Goal: Task Accomplishment & Management: Manage account settings

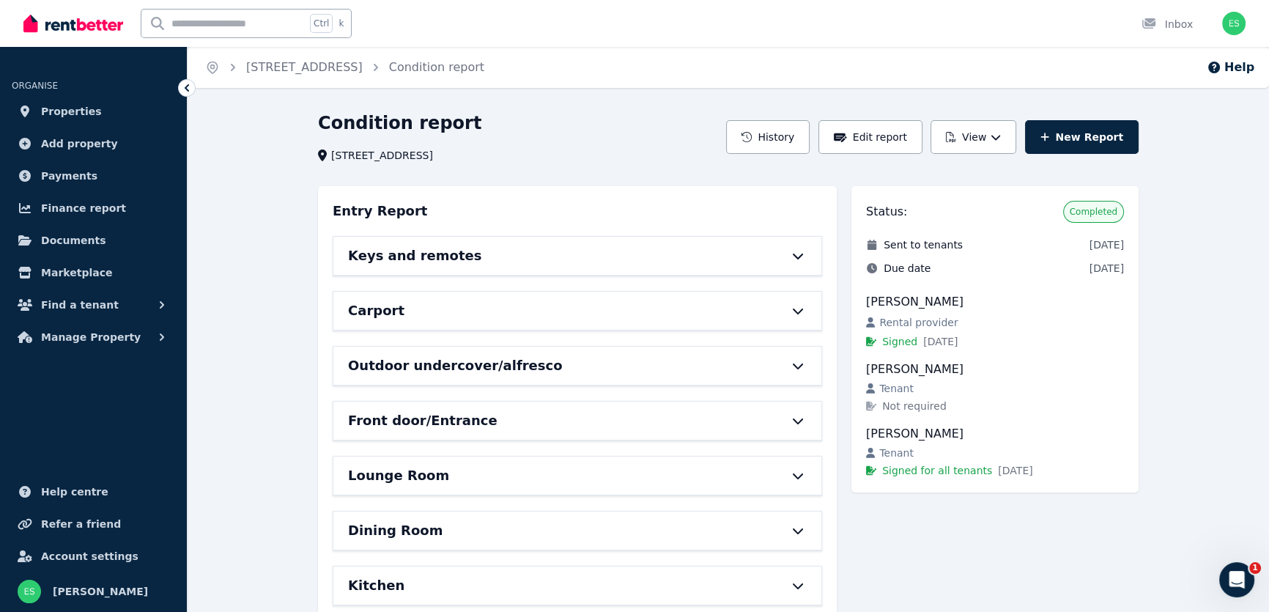
click at [803, 258] on icon at bounding box center [798, 256] width 18 height 12
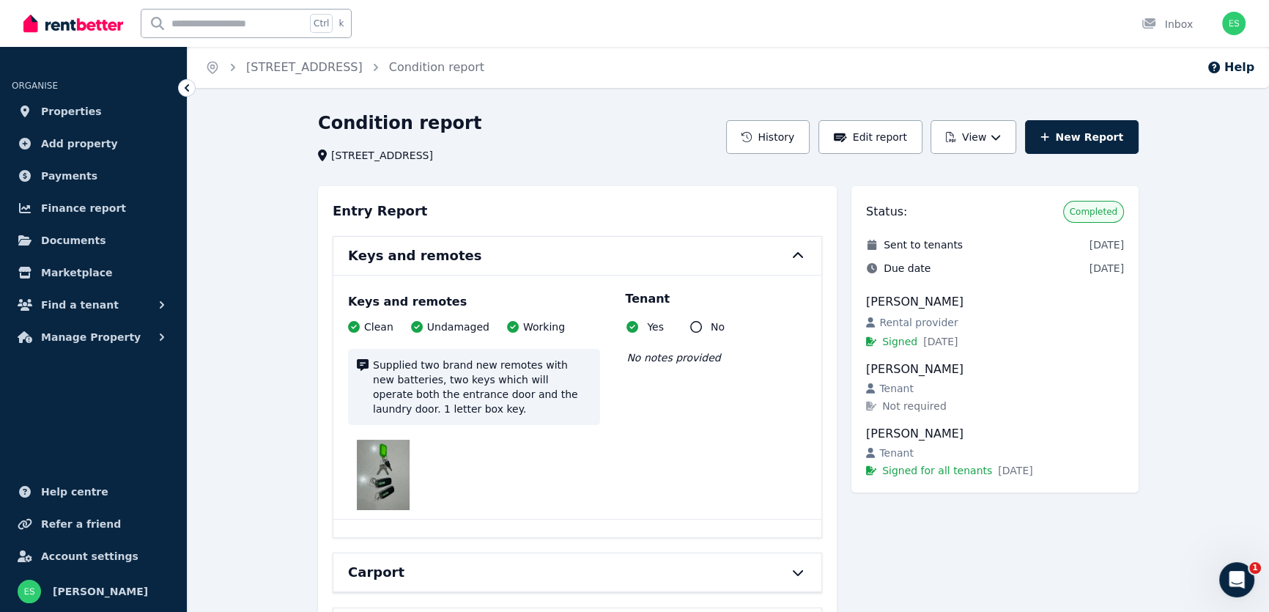
click at [793, 257] on icon at bounding box center [798, 256] width 18 height 12
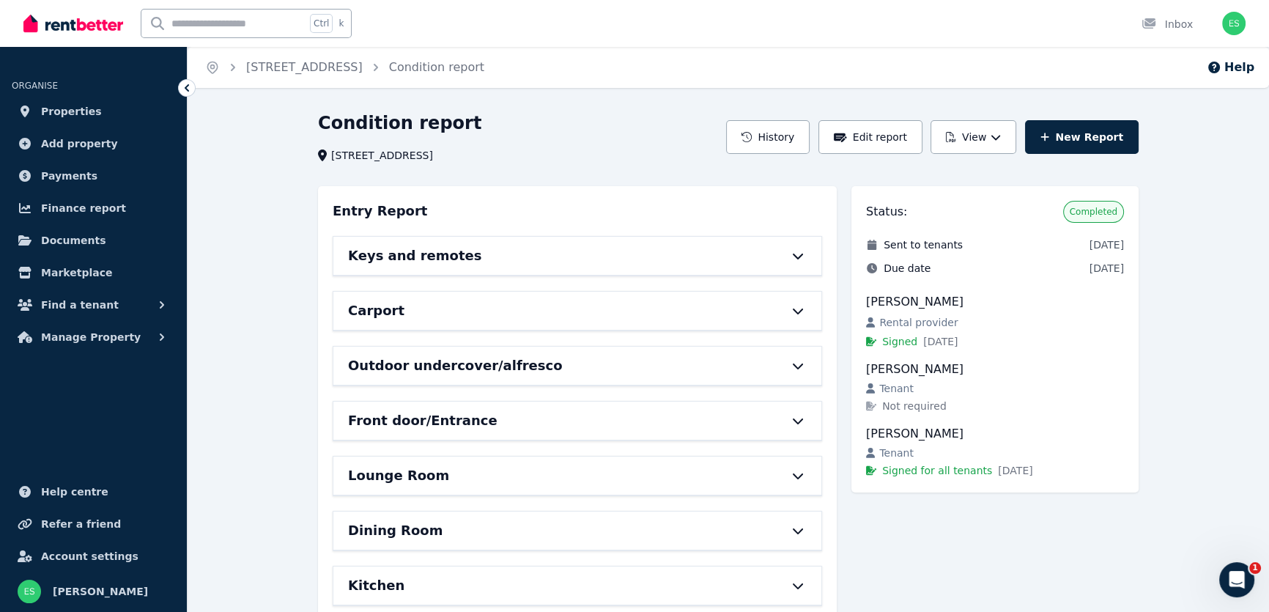
click at [801, 310] on icon at bounding box center [798, 312] width 10 height 6
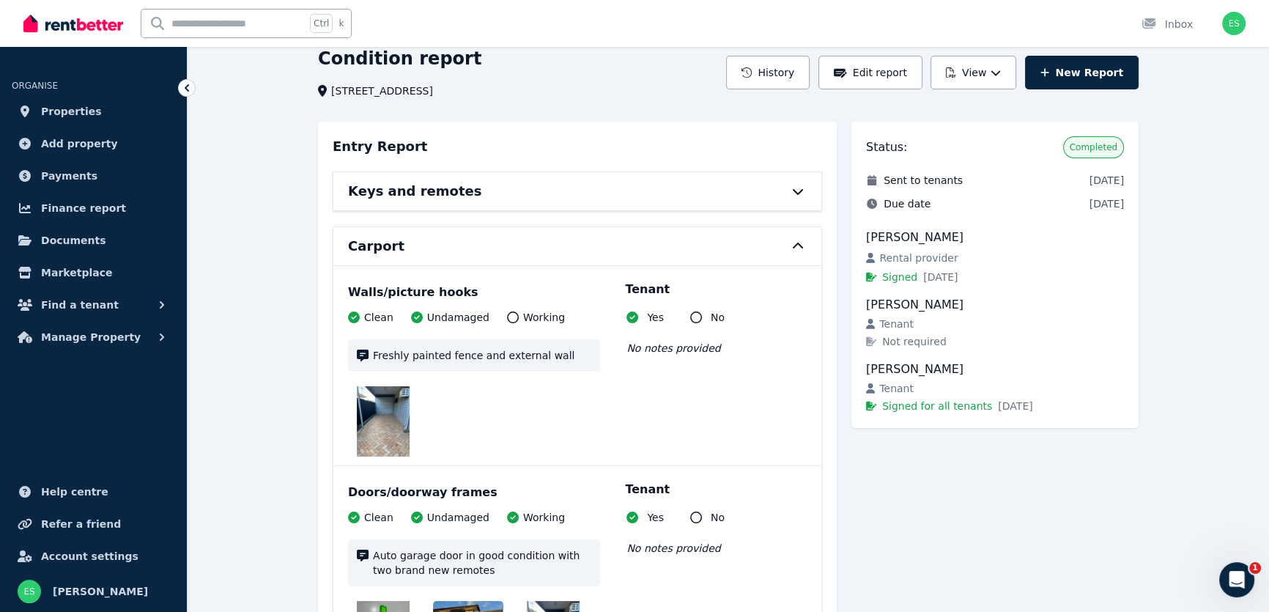
scroll to position [66, 0]
click at [800, 241] on icon at bounding box center [798, 245] width 18 height 12
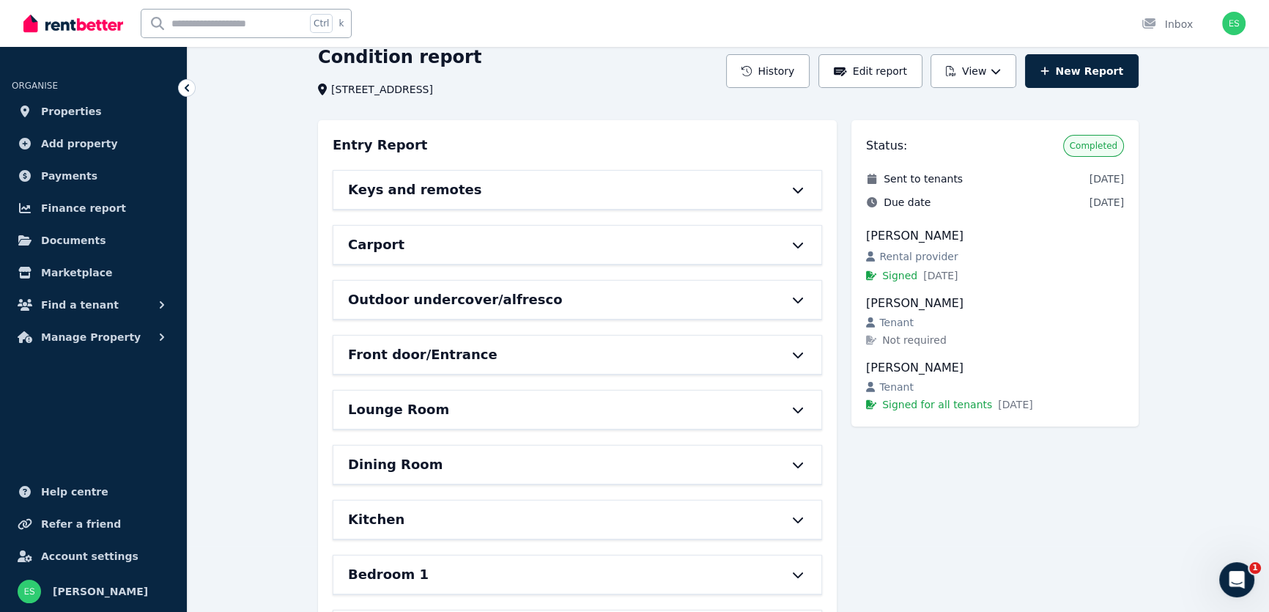
click at [801, 296] on icon at bounding box center [798, 300] width 18 height 12
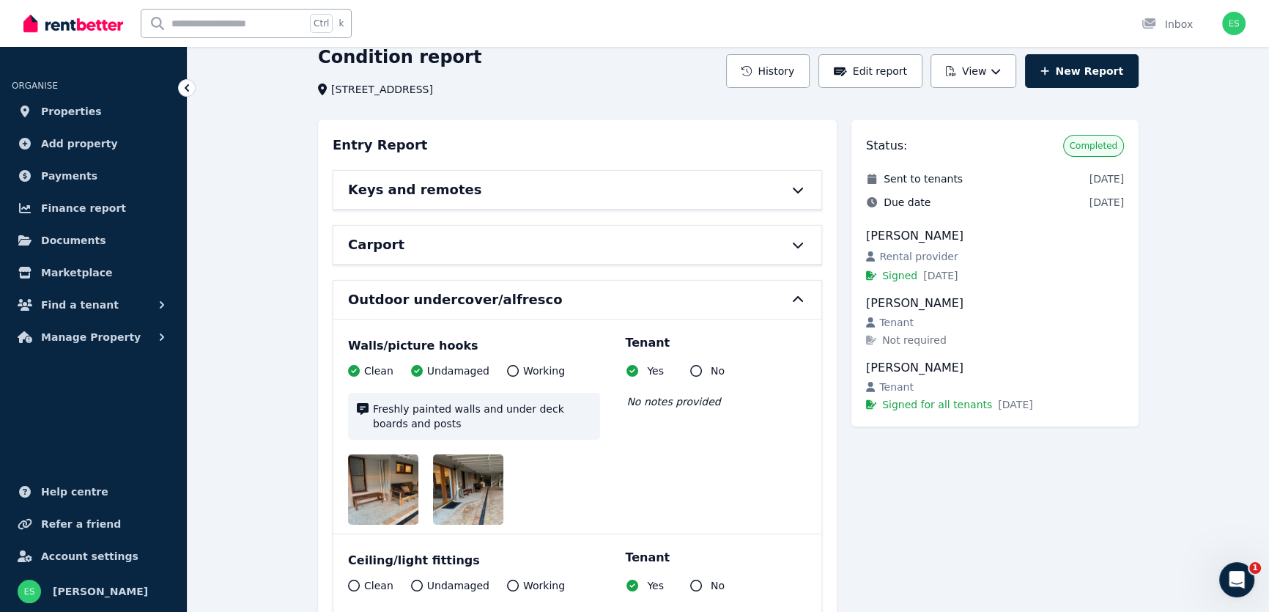
click at [800, 298] on icon at bounding box center [798, 299] width 10 height 6
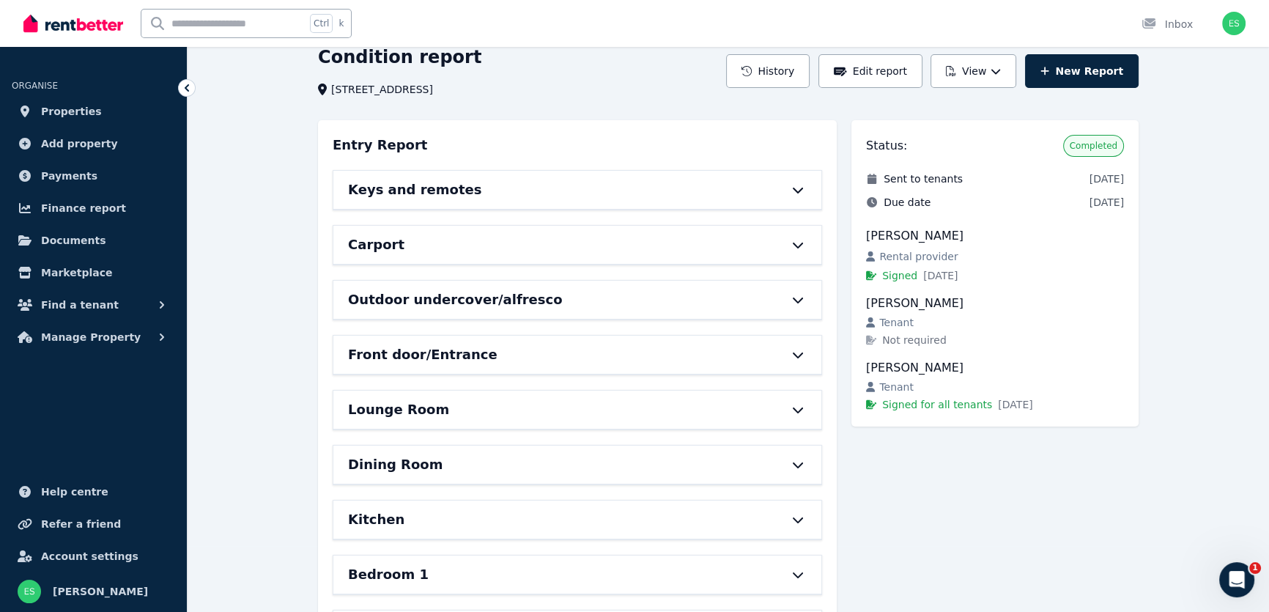
click at [796, 354] on icon at bounding box center [798, 356] width 10 height 6
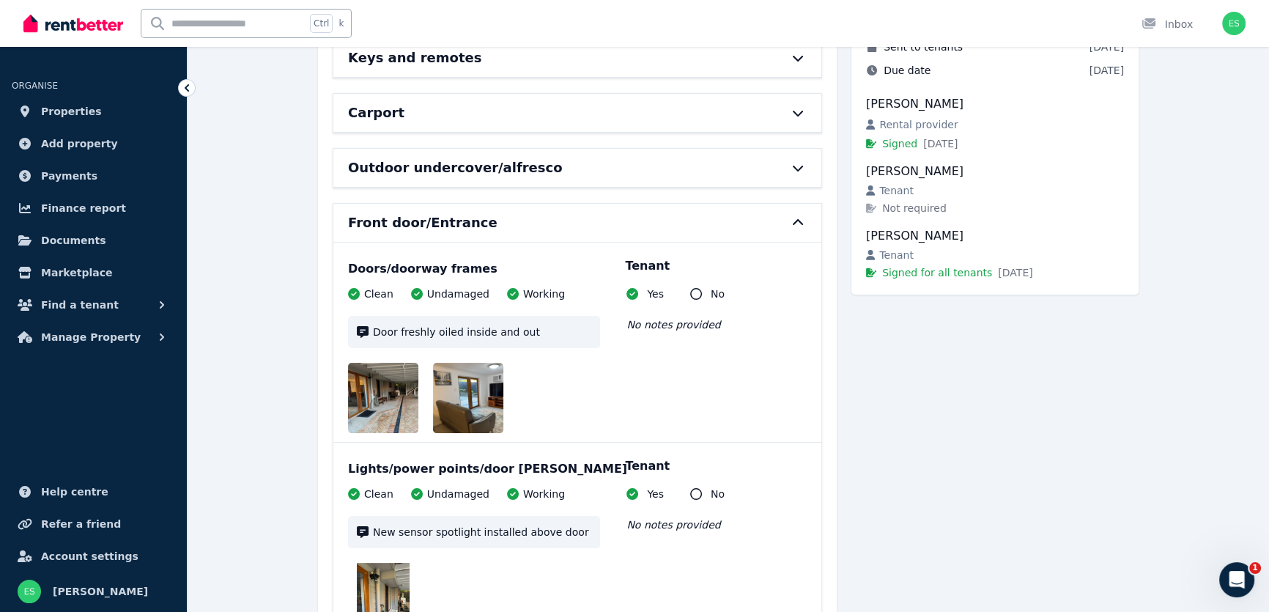
scroll to position [199, 0]
click at [792, 216] on icon at bounding box center [798, 221] width 18 height 12
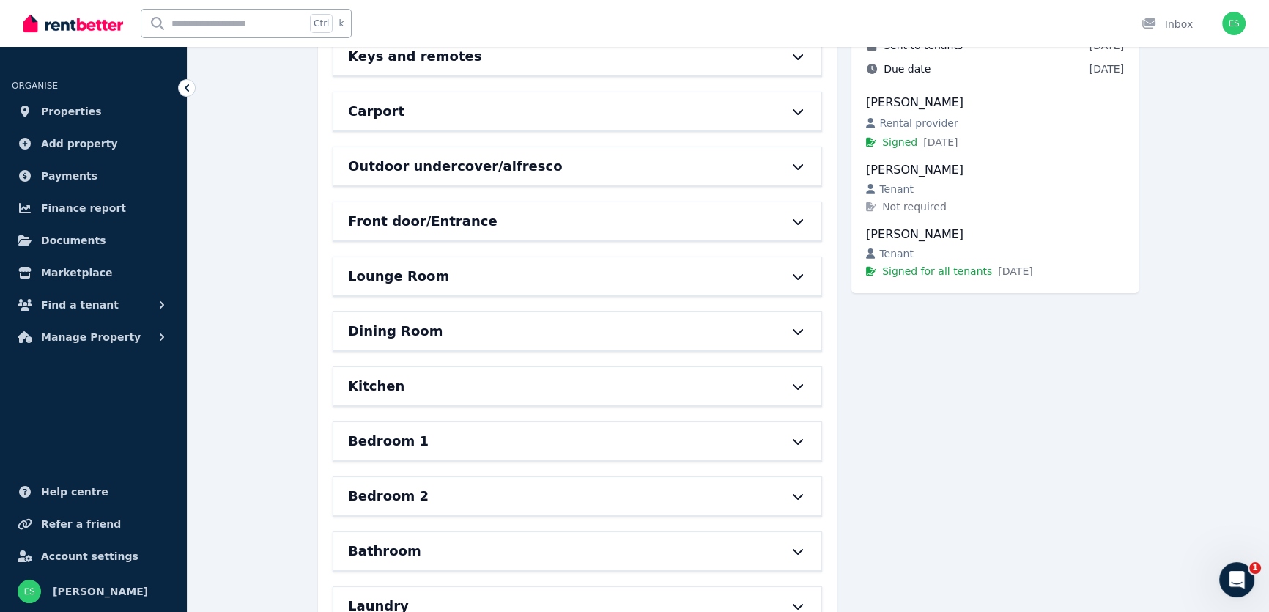
click at [800, 273] on icon at bounding box center [798, 276] width 18 height 12
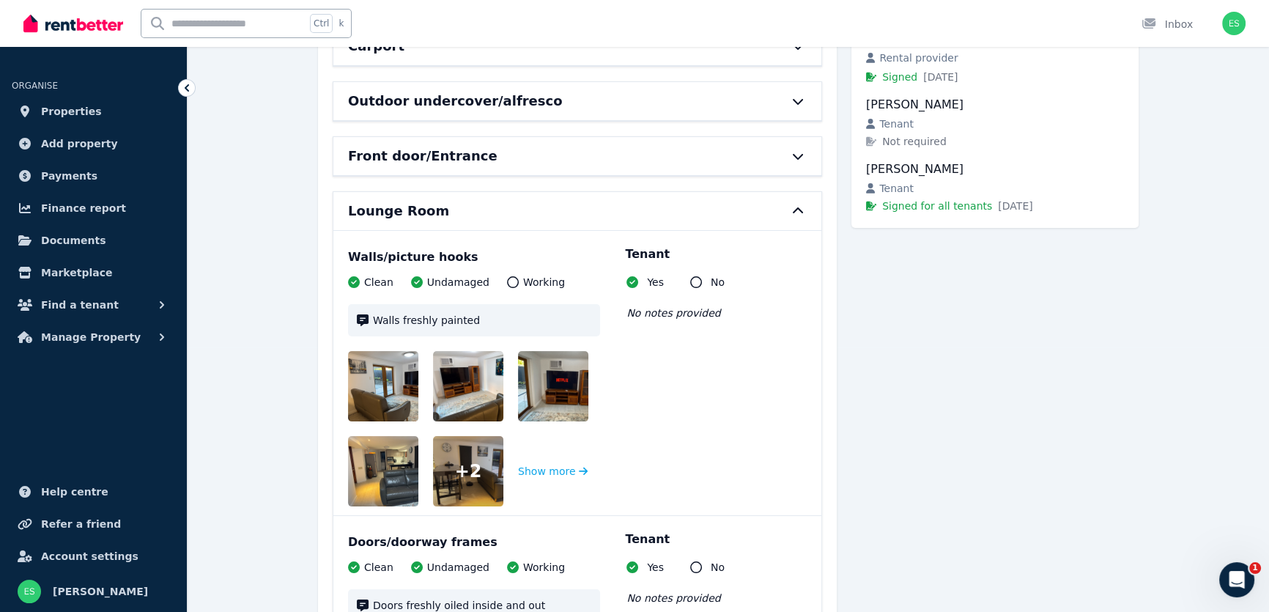
scroll to position [266, 0]
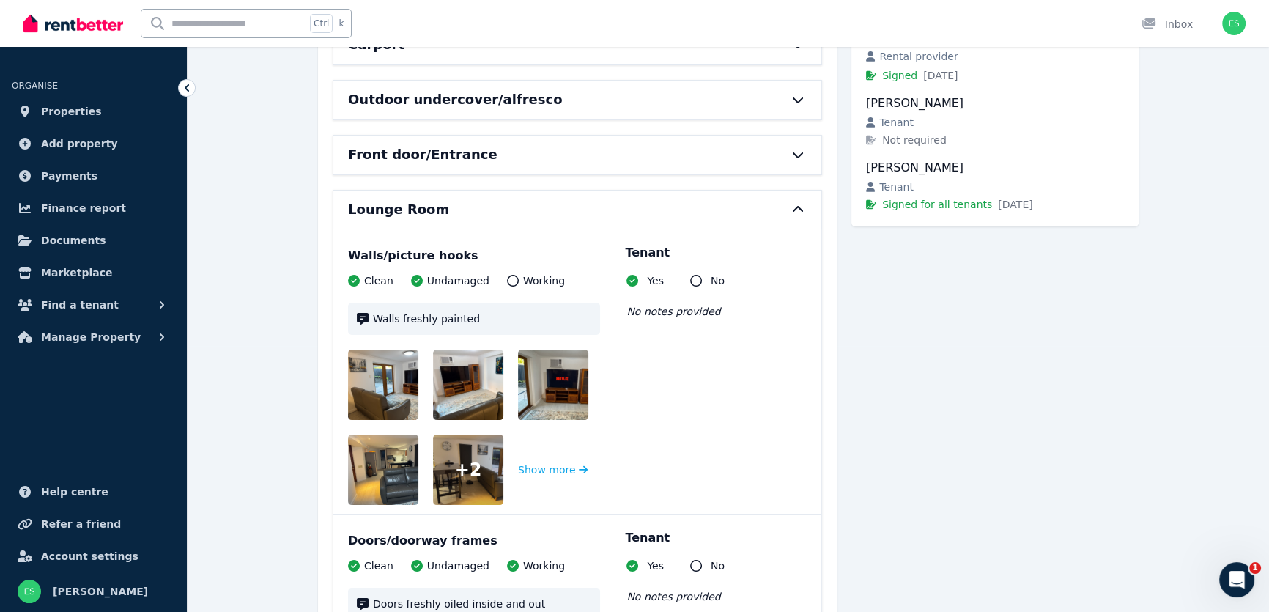
click at [798, 206] on icon at bounding box center [798, 209] width 10 height 6
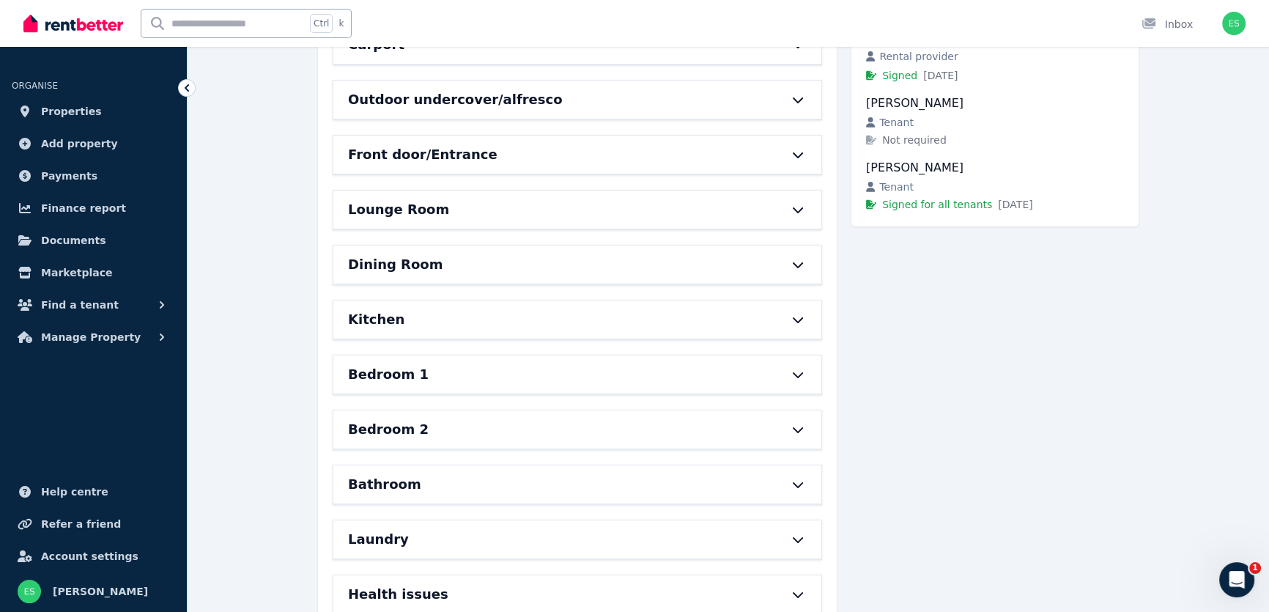
click at [800, 265] on icon at bounding box center [798, 265] width 18 height 12
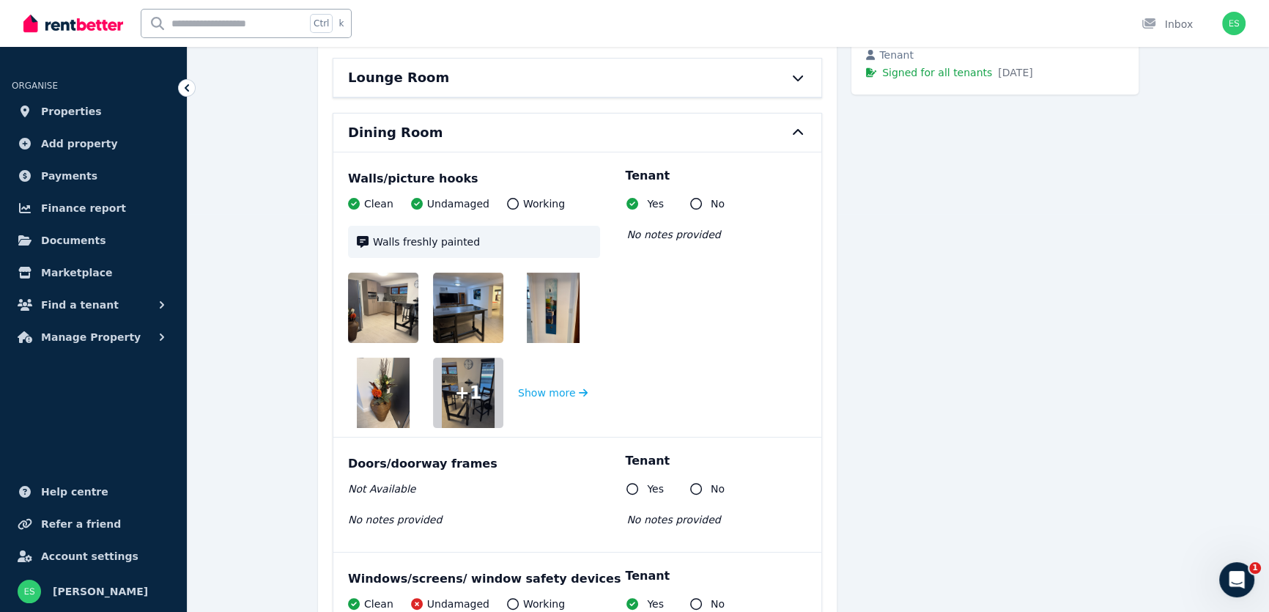
scroll to position [399, 0]
click at [798, 132] on icon at bounding box center [798, 131] width 18 height 12
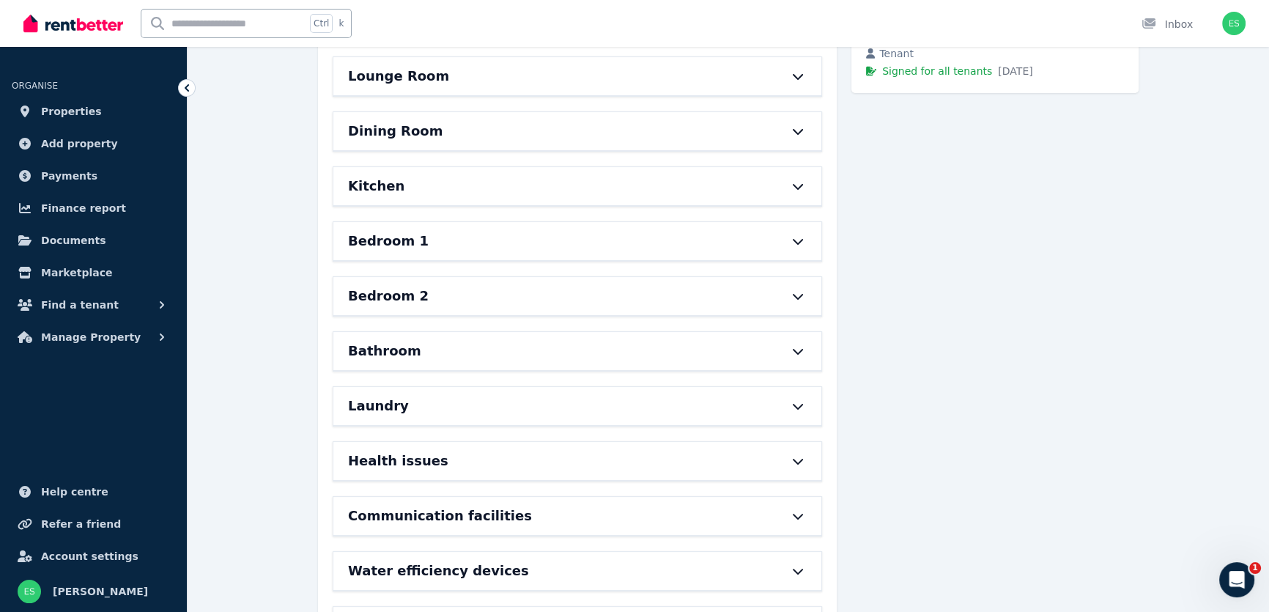
click at [799, 239] on icon at bounding box center [798, 241] width 18 height 12
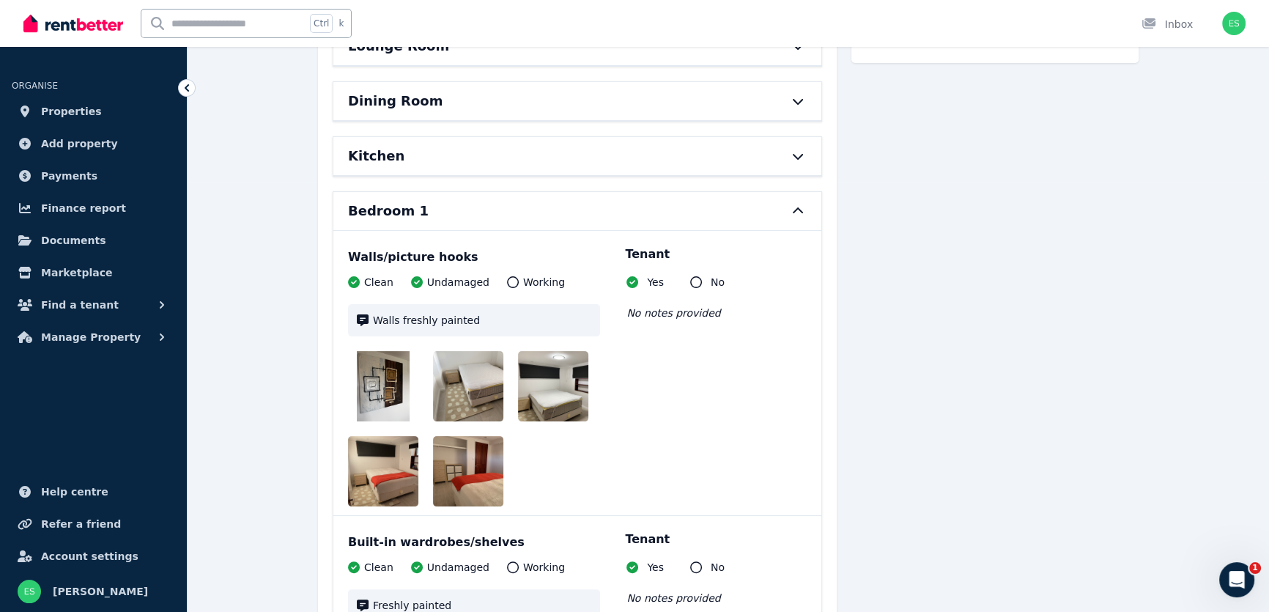
scroll to position [466, 0]
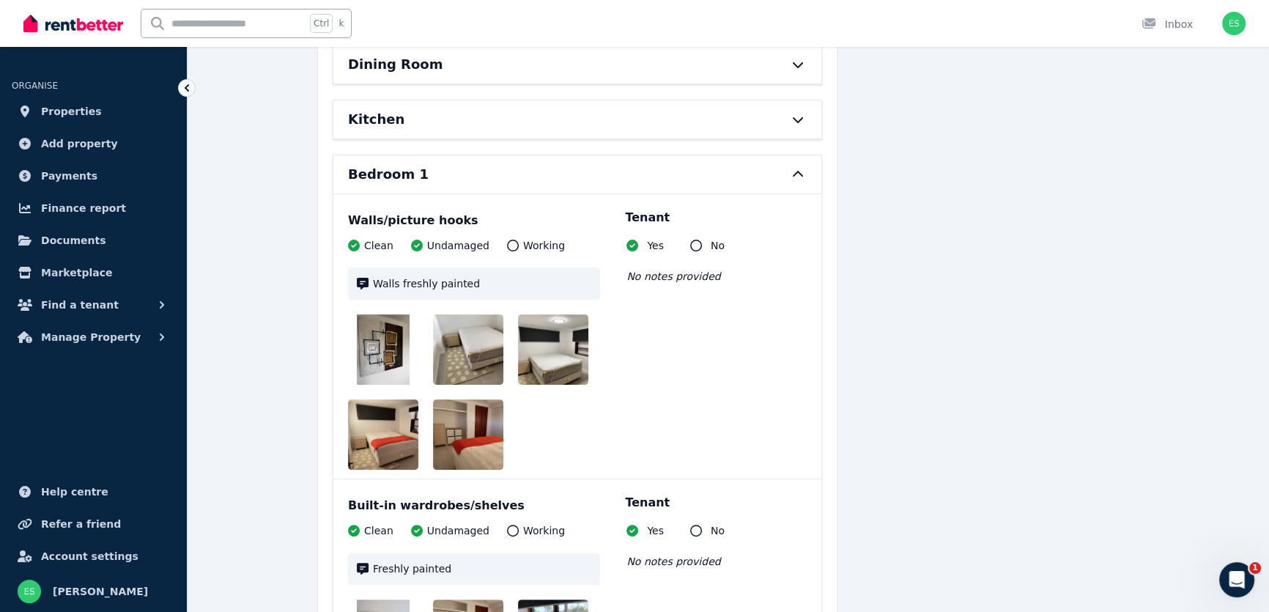
click at [799, 174] on icon at bounding box center [798, 175] width 18 height 12
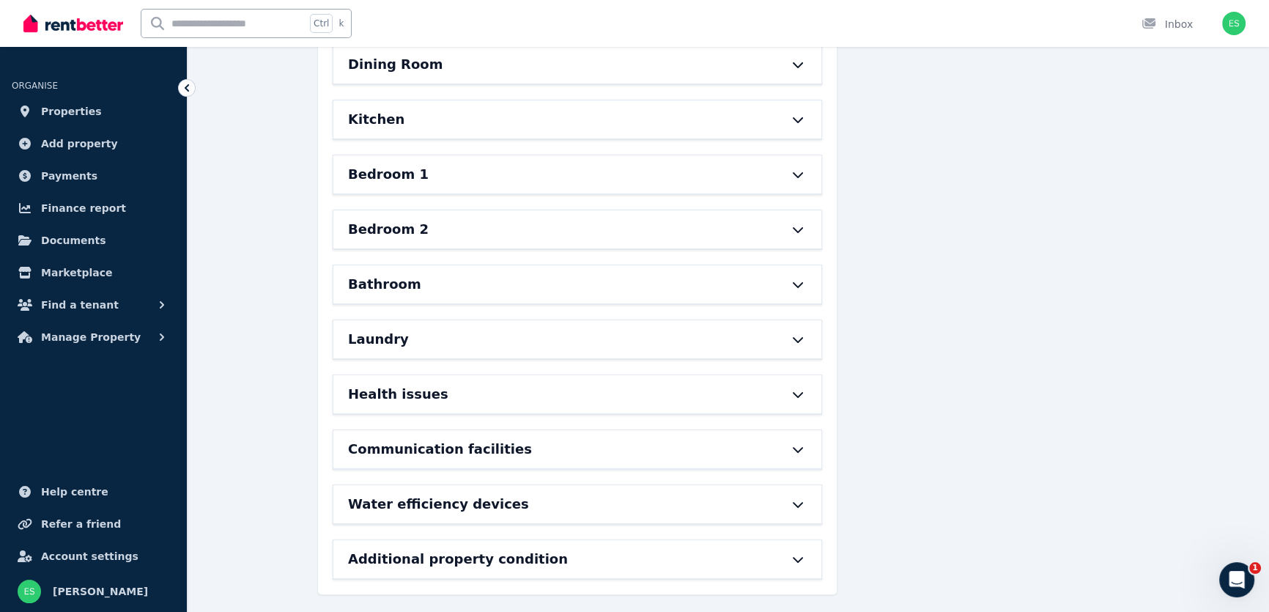
click at [797, 230] on icon at bounding box center [798, 230] width 18 height 12
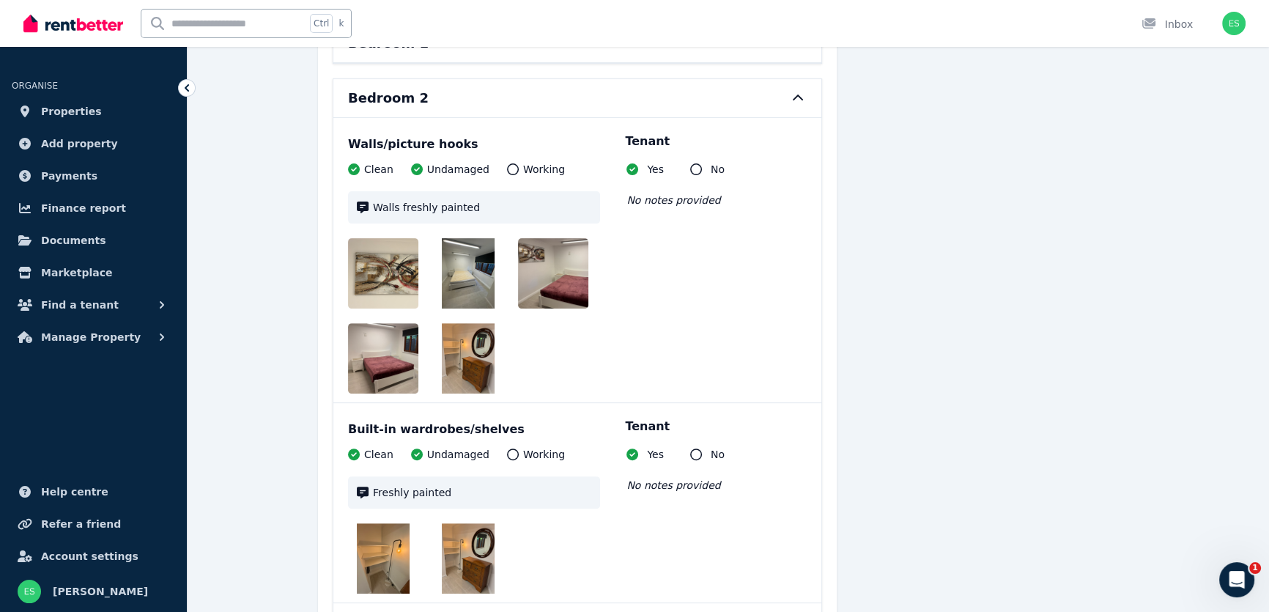
scroll to position [600, 0]
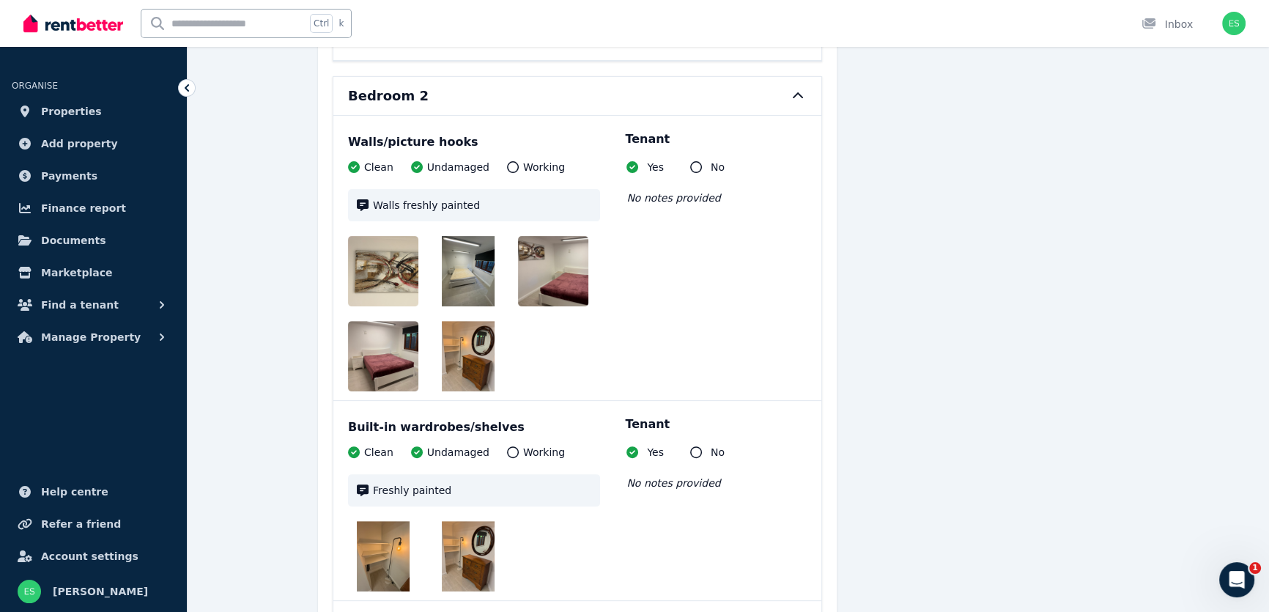
click at [797, 94] on icon at bounding box center [798, 96] width 18 height 12
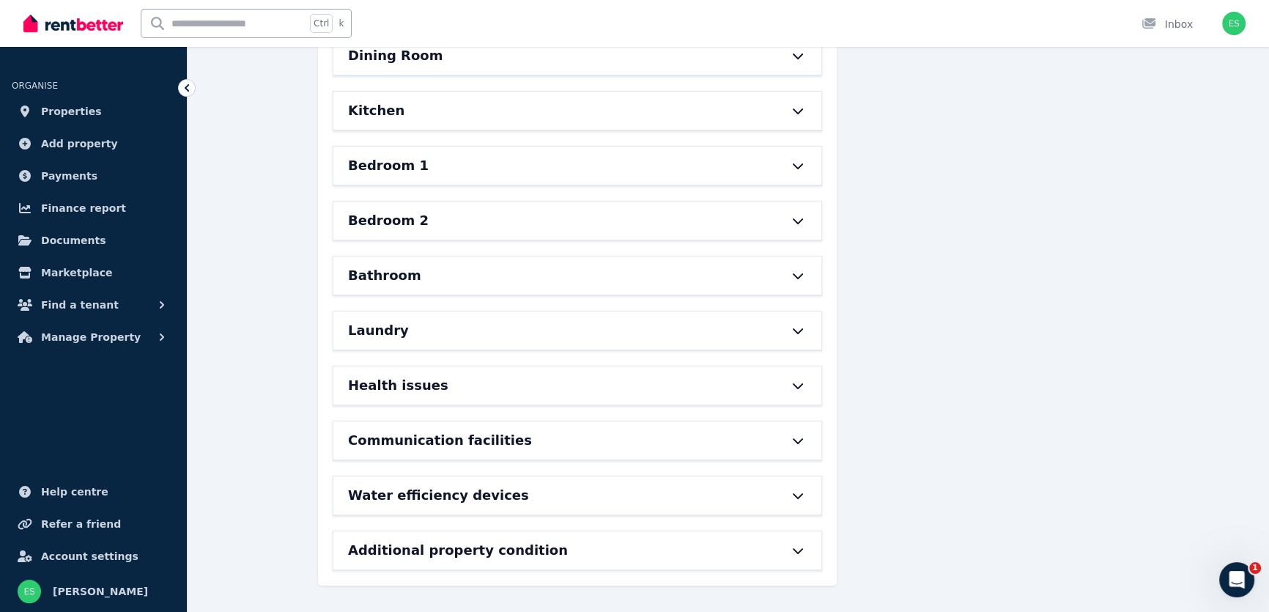
scroll to position [471, 0]
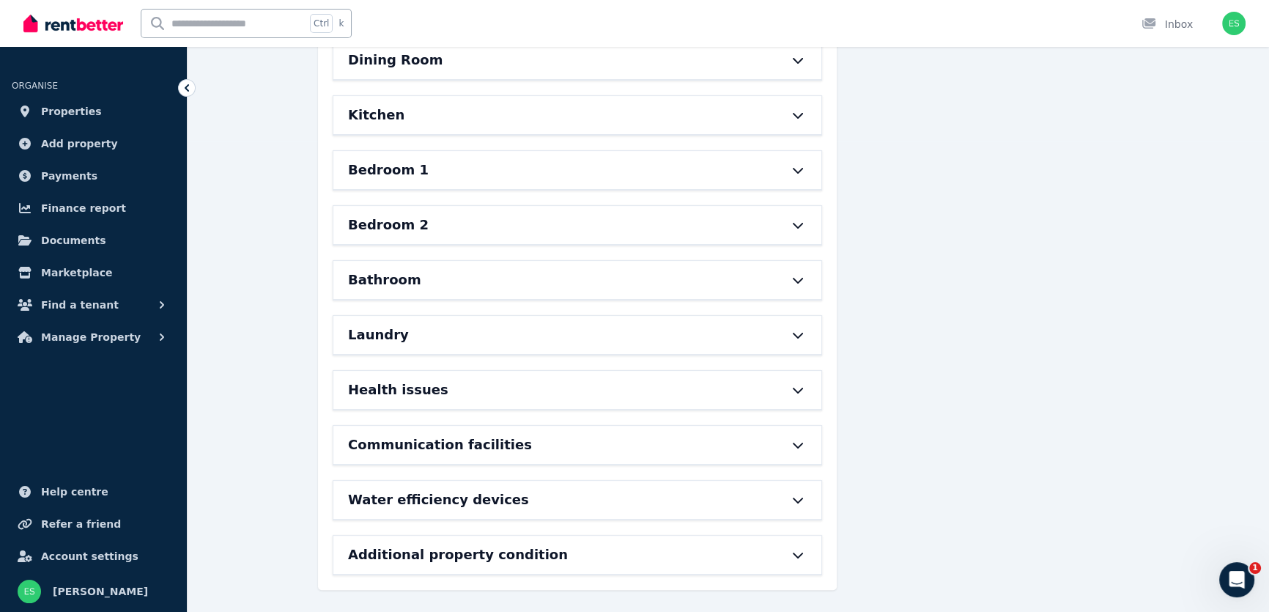
click at [795, 280] on icon at bounding box center [798, 280] width 18 height 12
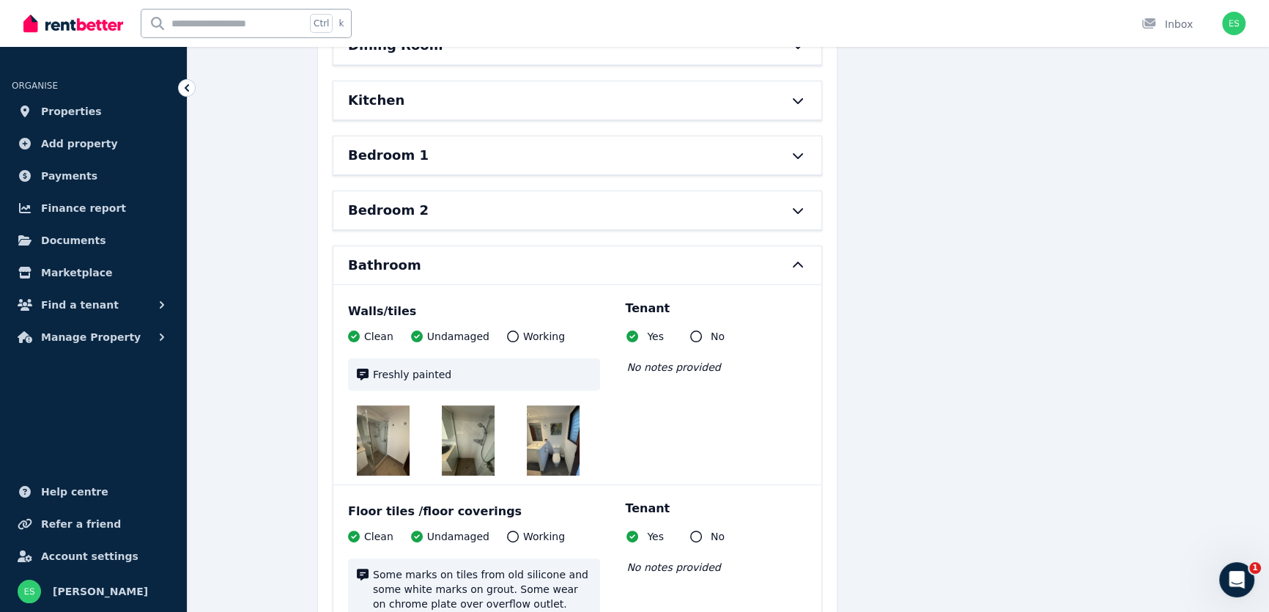
scroll to position [466, 0]
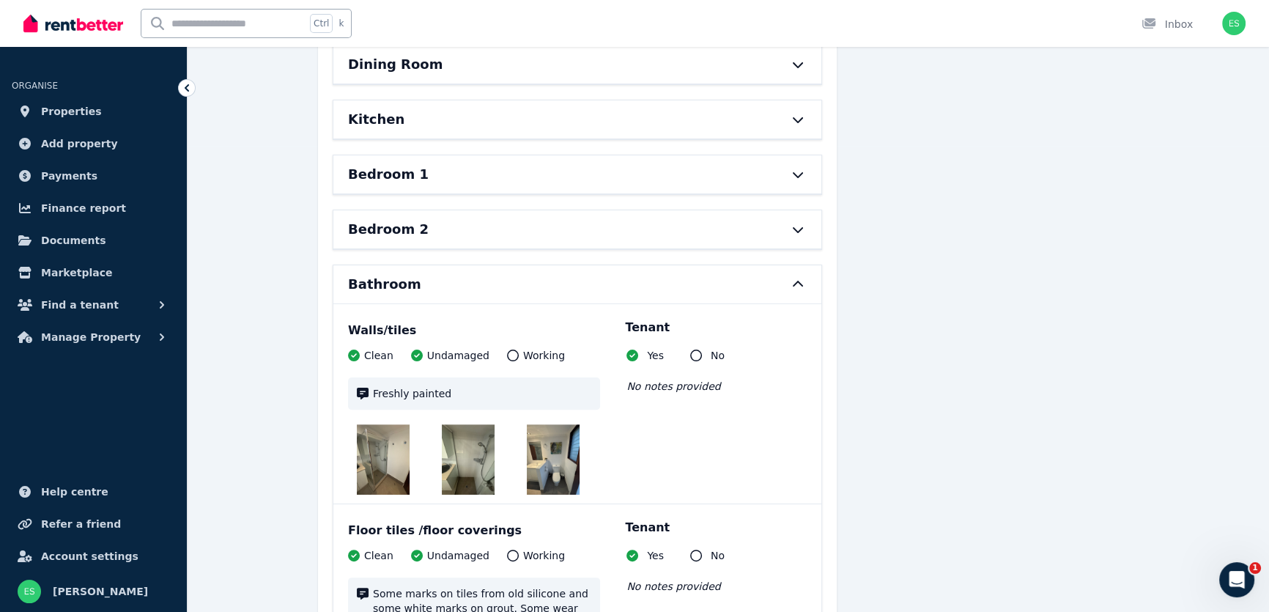
click at [799, 281] on icon at bounding box center [798, 285] width 18 height 12
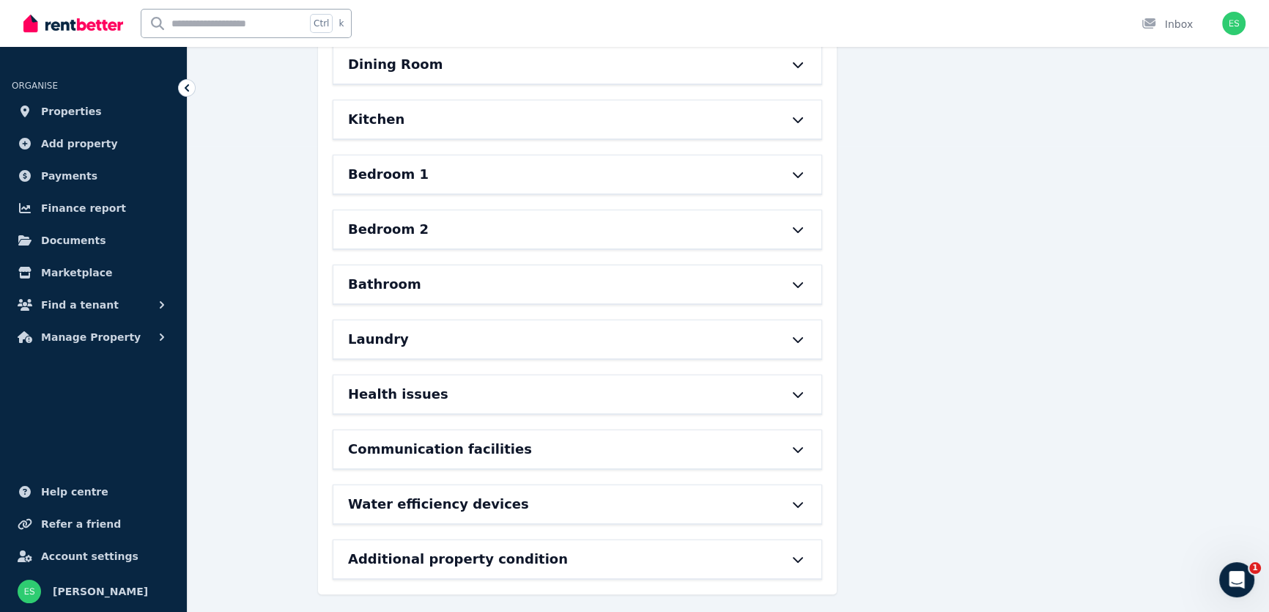
click at [797, 336] on icon at bounding box center [798, 339] width 18 height 12
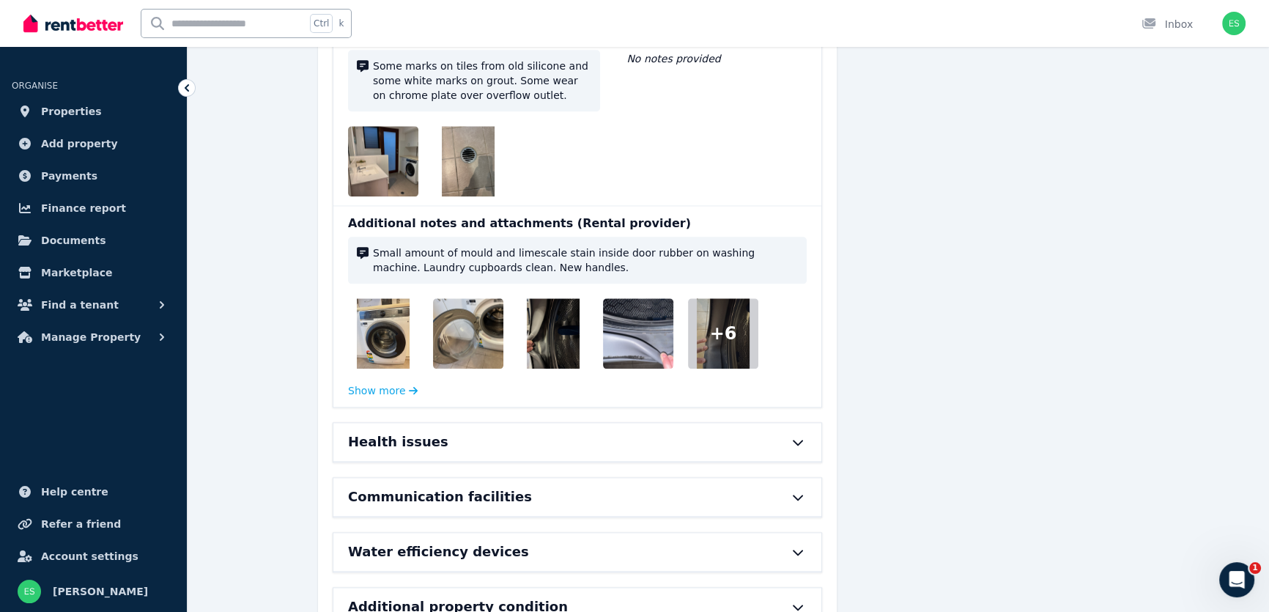
scroll to position [2199, 0]
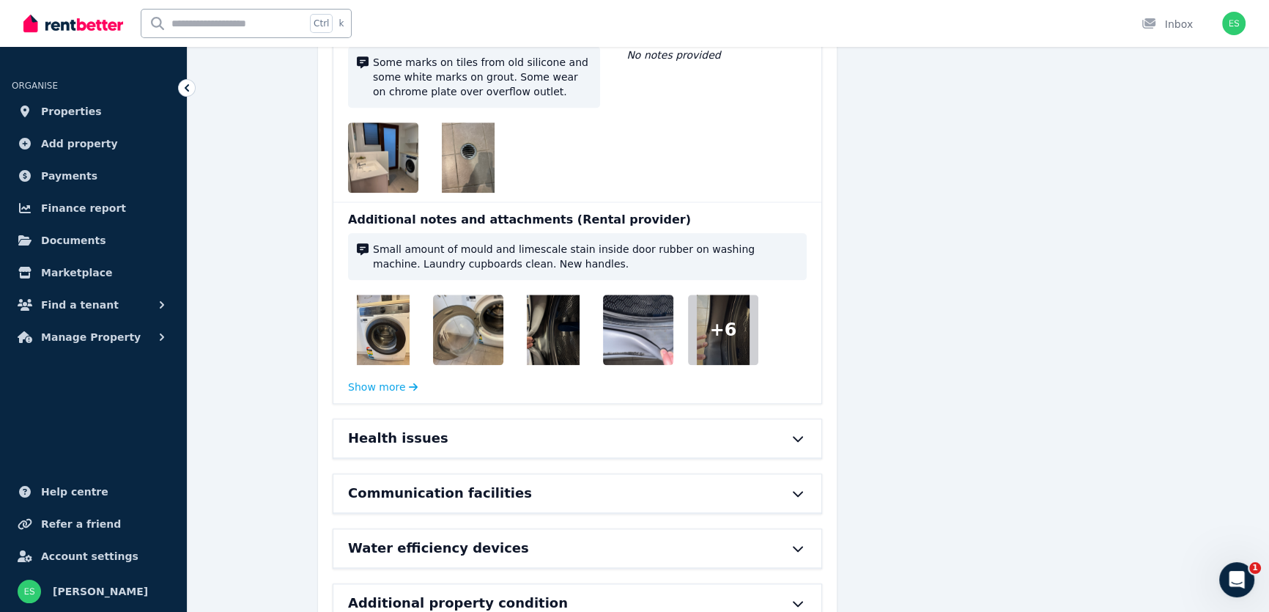
click at [798, 434] on icon at bounding box center [798, 438] width 18 height 12
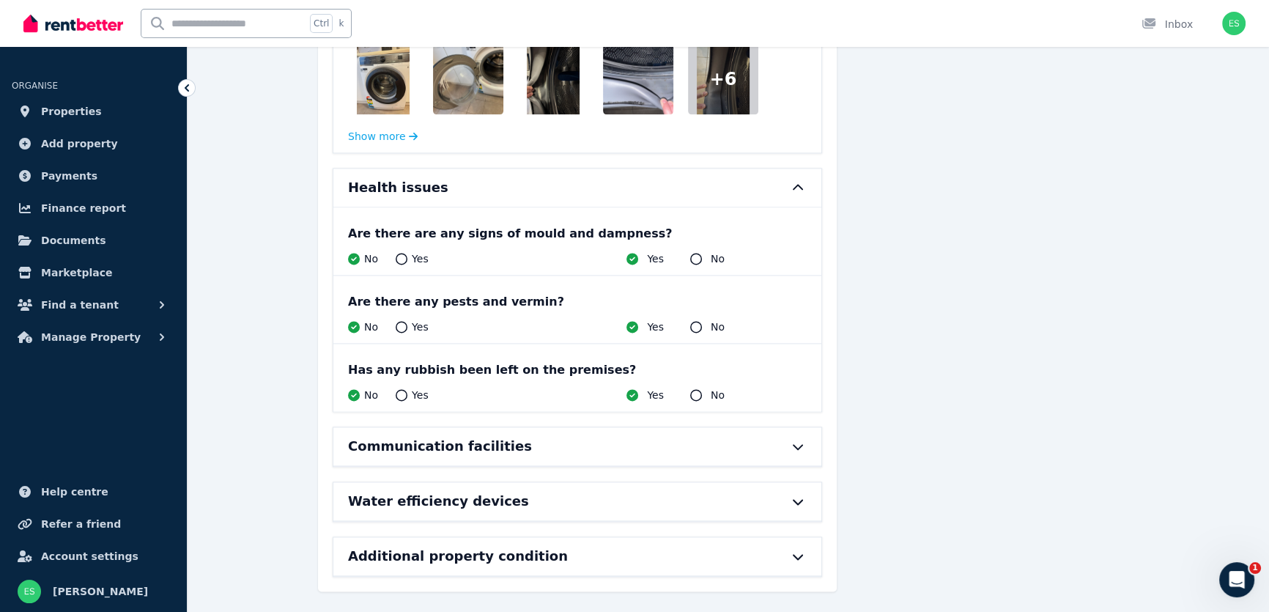
scroll to position [2450, 0]
click at [806, 186] on icon at bounding box center [798, 187] width 18 height 12
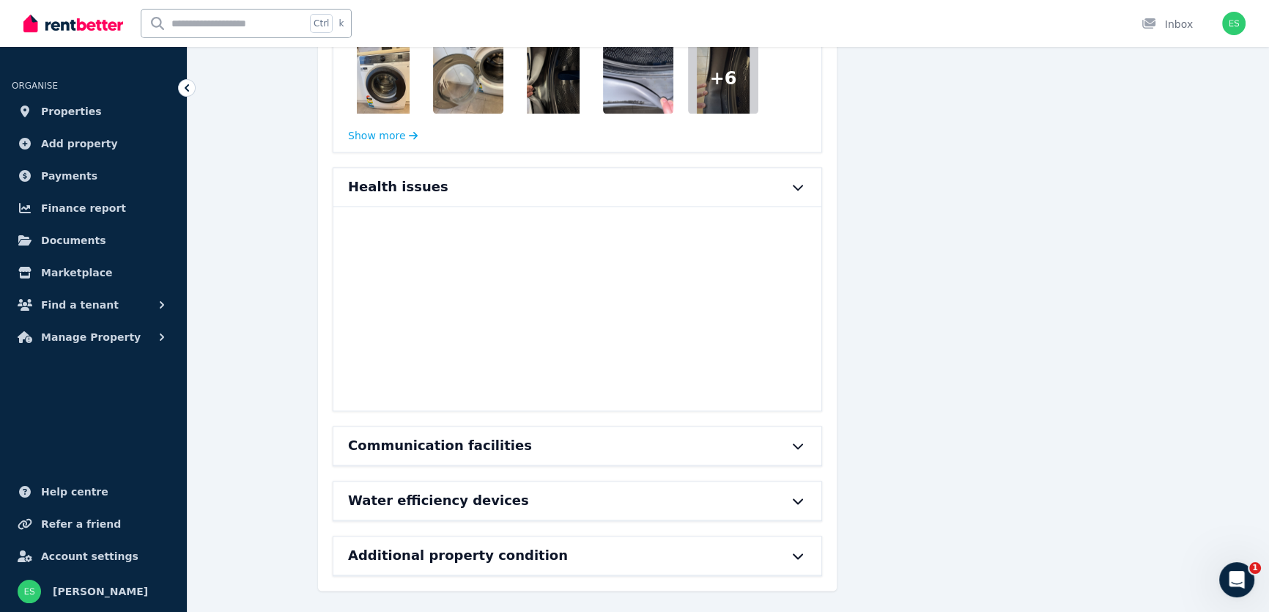
scroll to position [2247, 0]
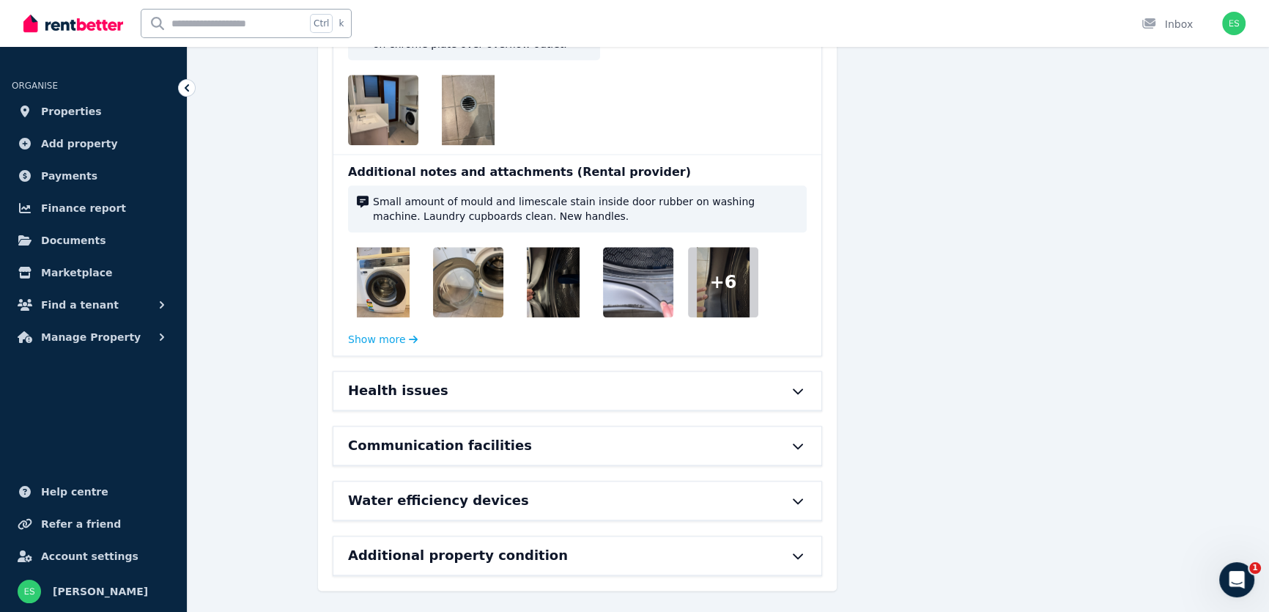
click at [795, 440] on icon at bounding box center [798, 446] width 18 height 12
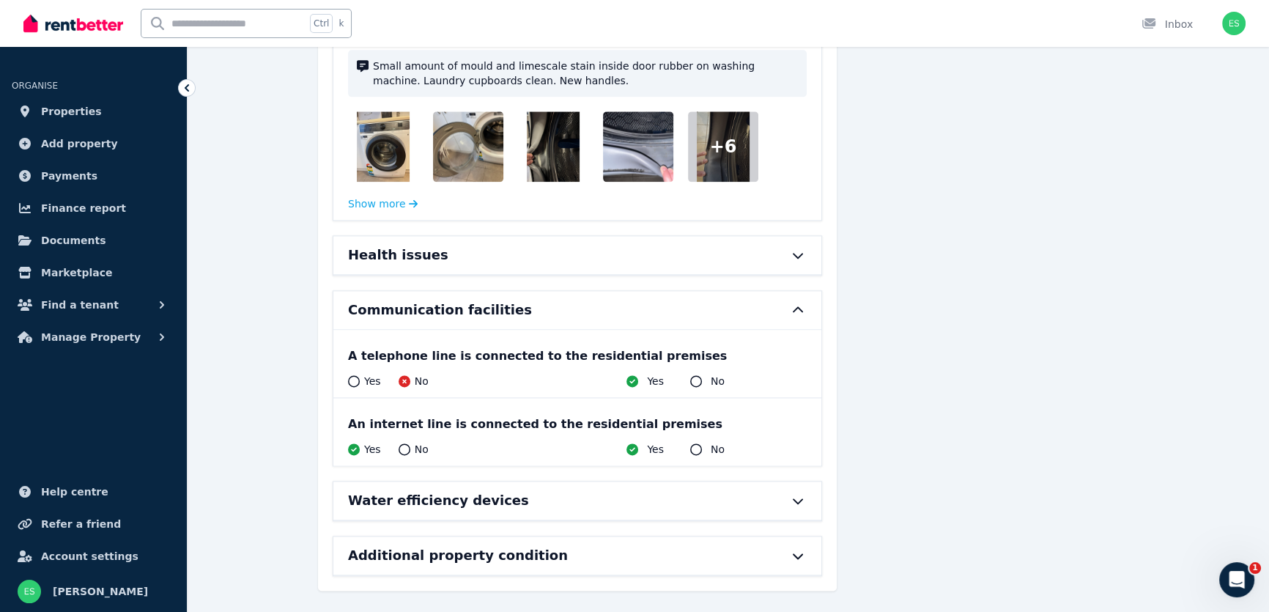
click at [798, 306] on icon at bounding box center [798, 310] width 18 height 12
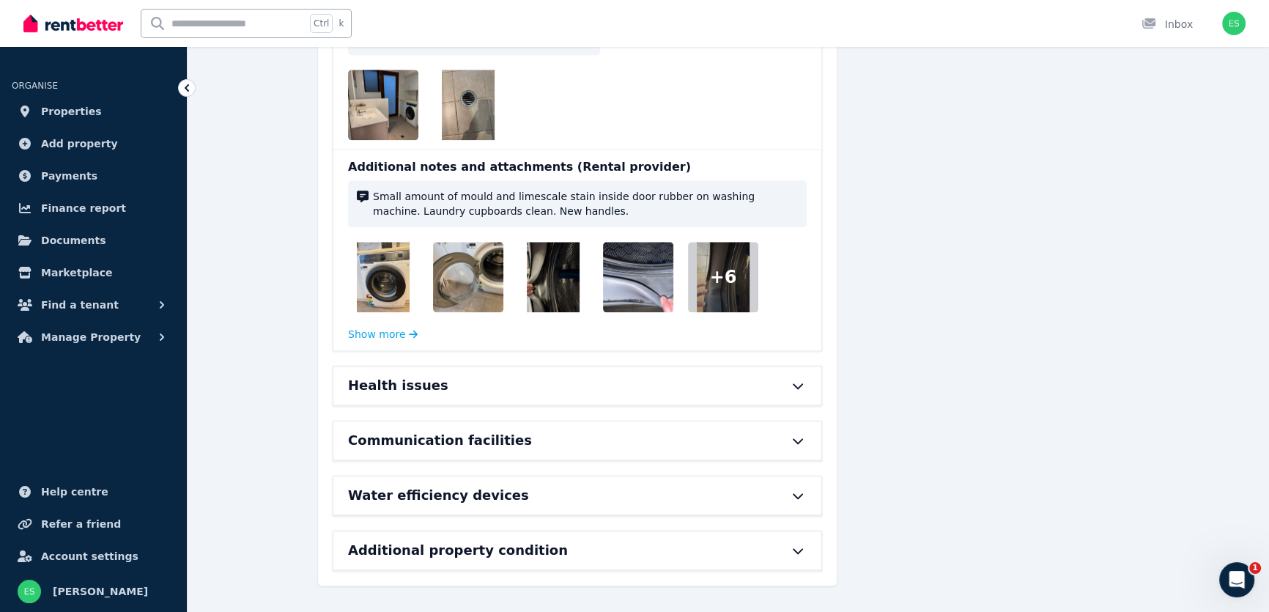
scroll to position [2247, 0]
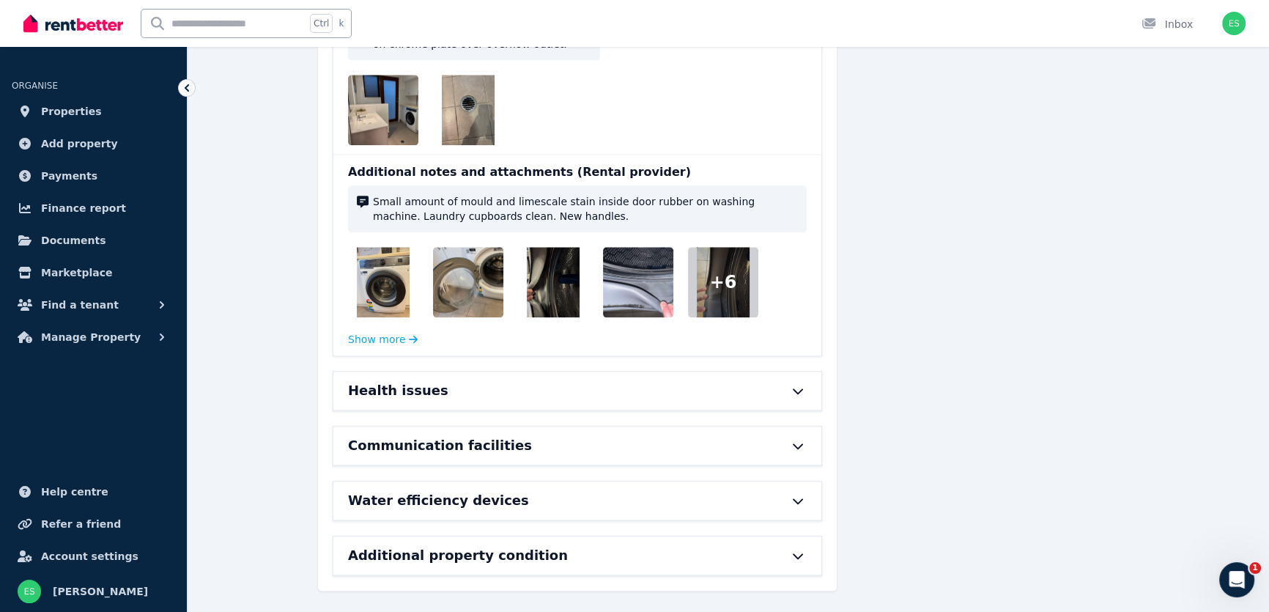
click at [792, 503] on div "Water efficiency devices" at bounding box center [577, 501] width 488 height 38
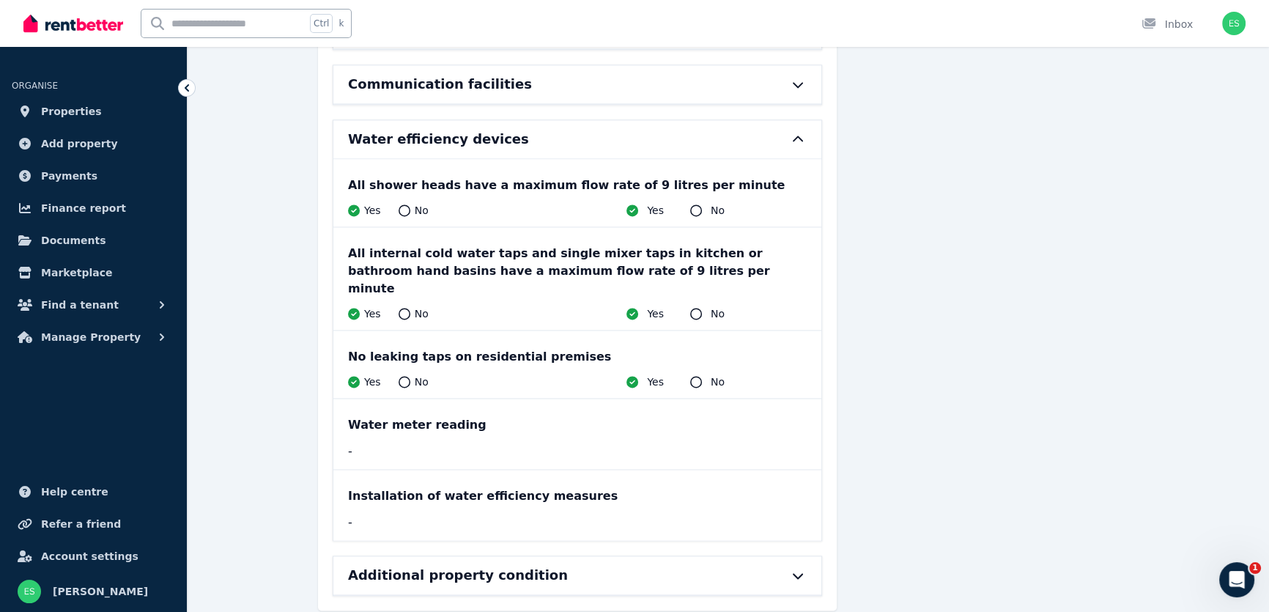
scroll to position [2609, 0]
click at [793, 132] on icon at bounding box center [798, 138] width 18 height 12
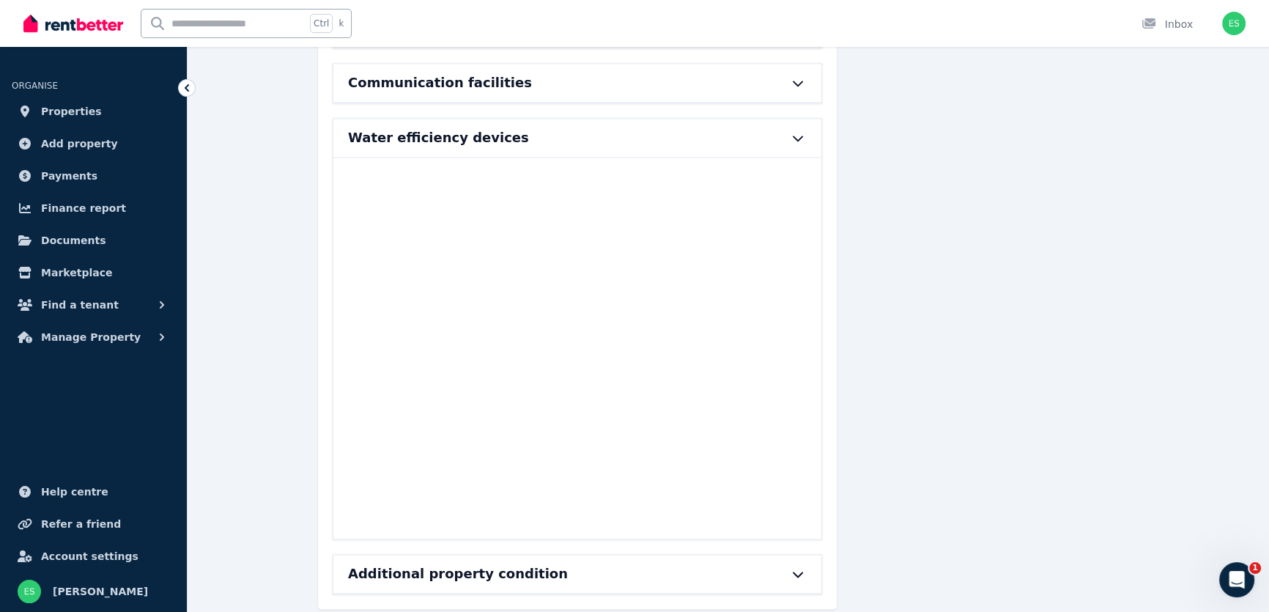
scroll to position [2247, 0]
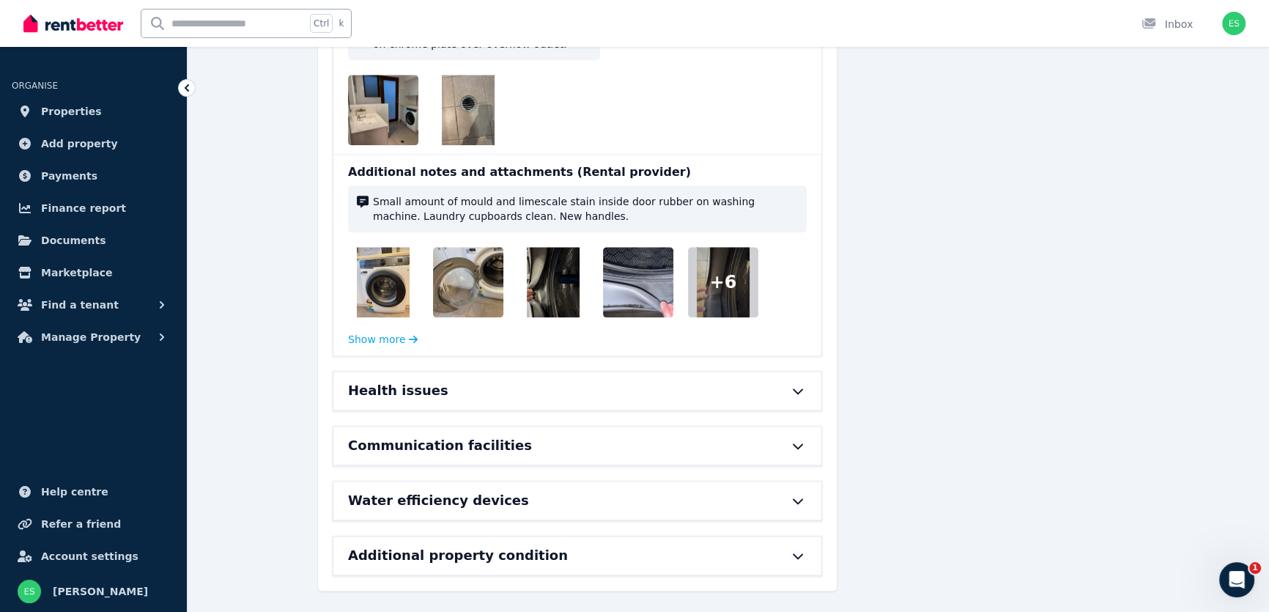
click at [795, 552] on icon at bounding box center [798, 556] width 18 height 12
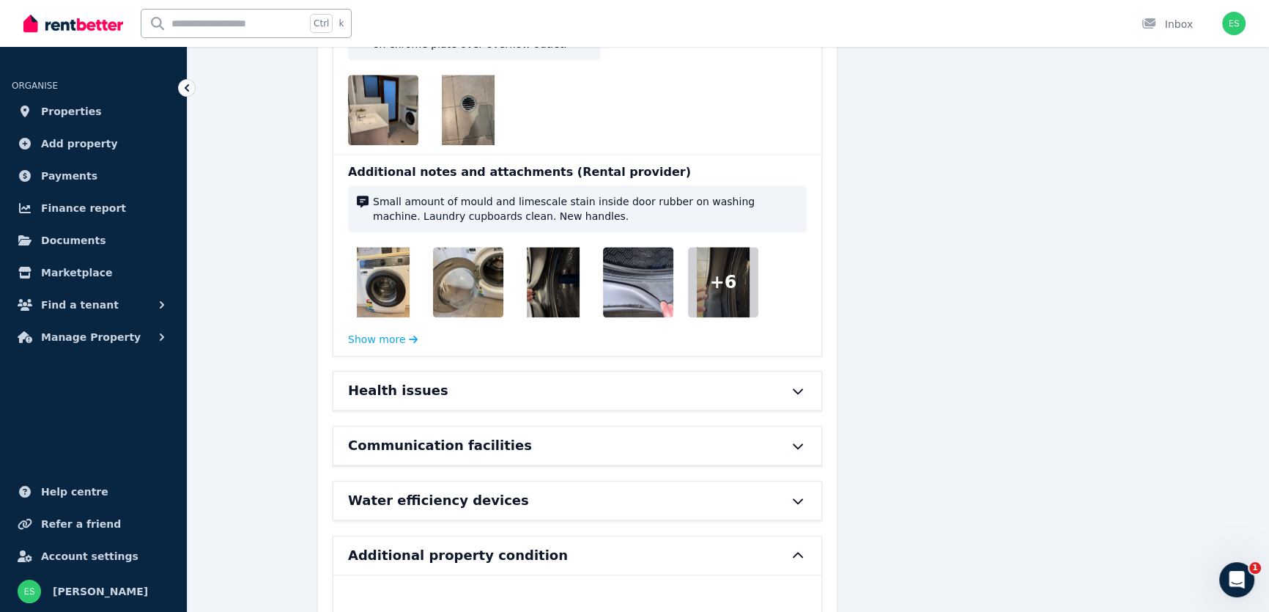
scroll to position [2459, 0]
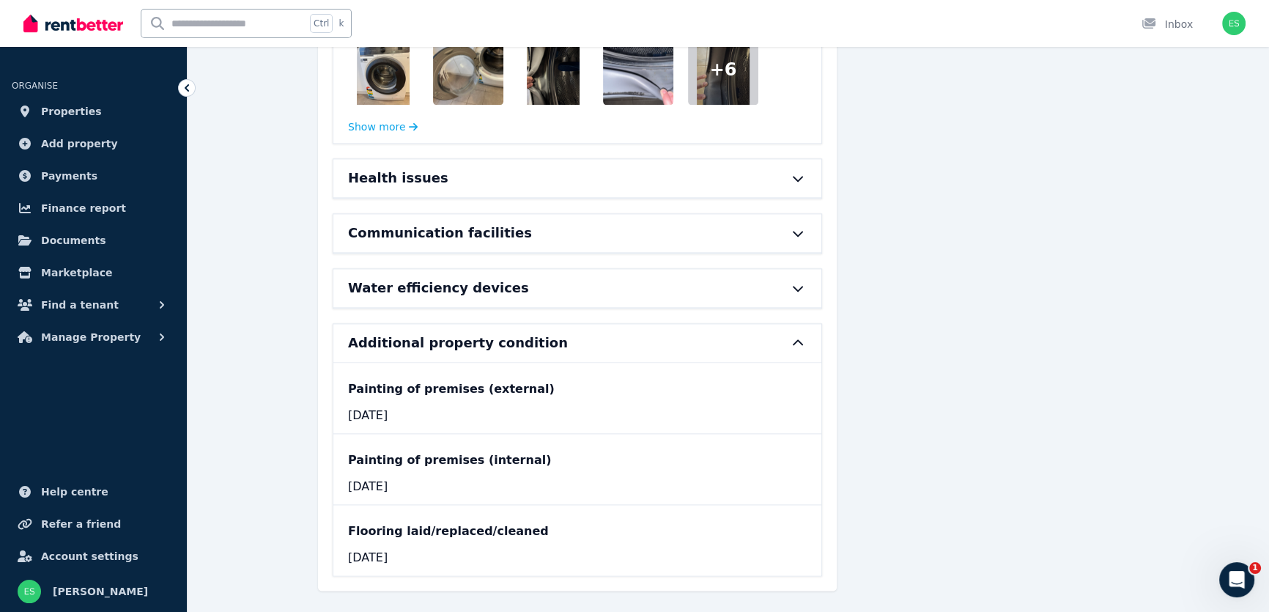
click at [800, 339] on icon at bounding box center [798, 342] width 10 height 6
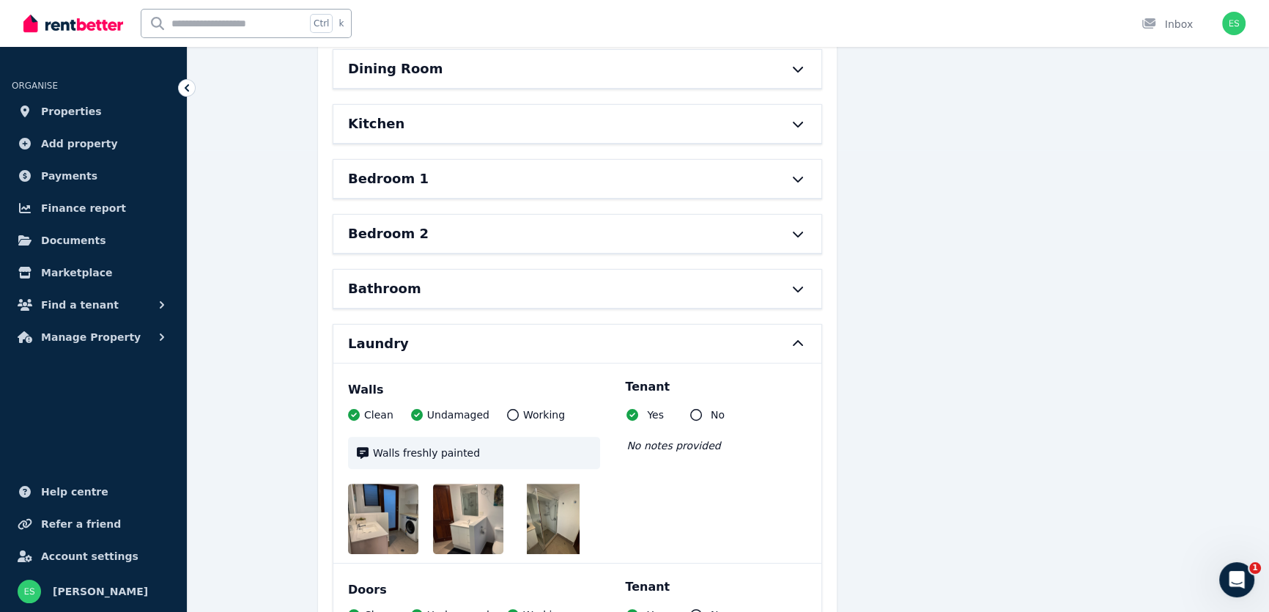
scroll to position [381, 0]
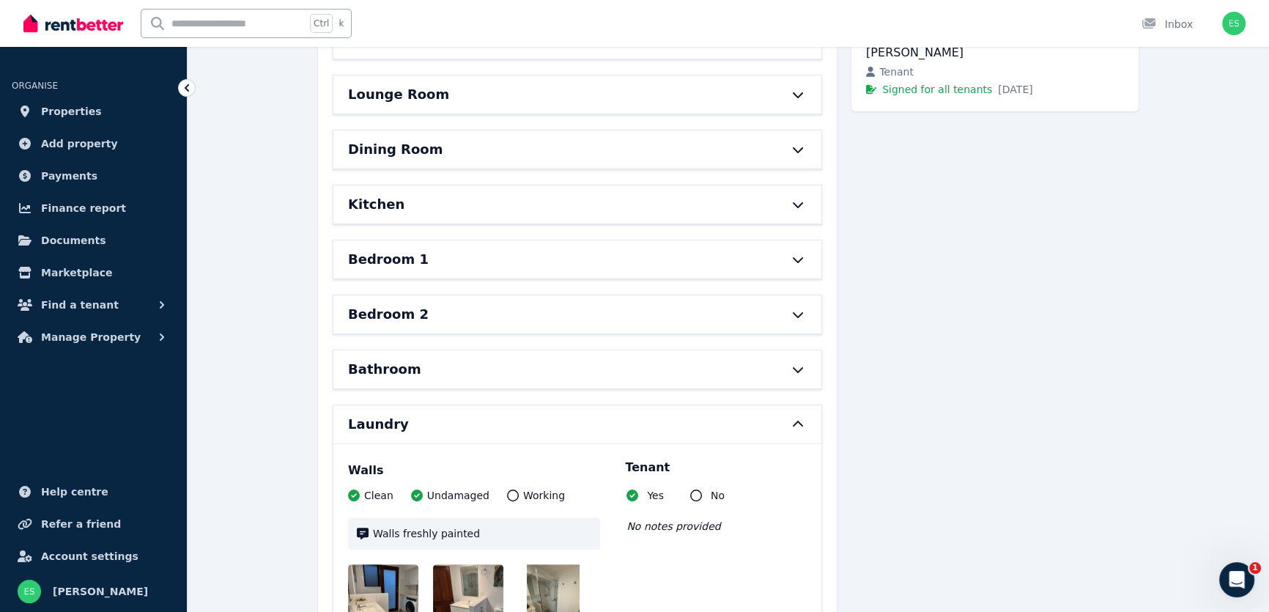
click at [795, 419] on icon at bounding box center [798, 425] width 18 height 12
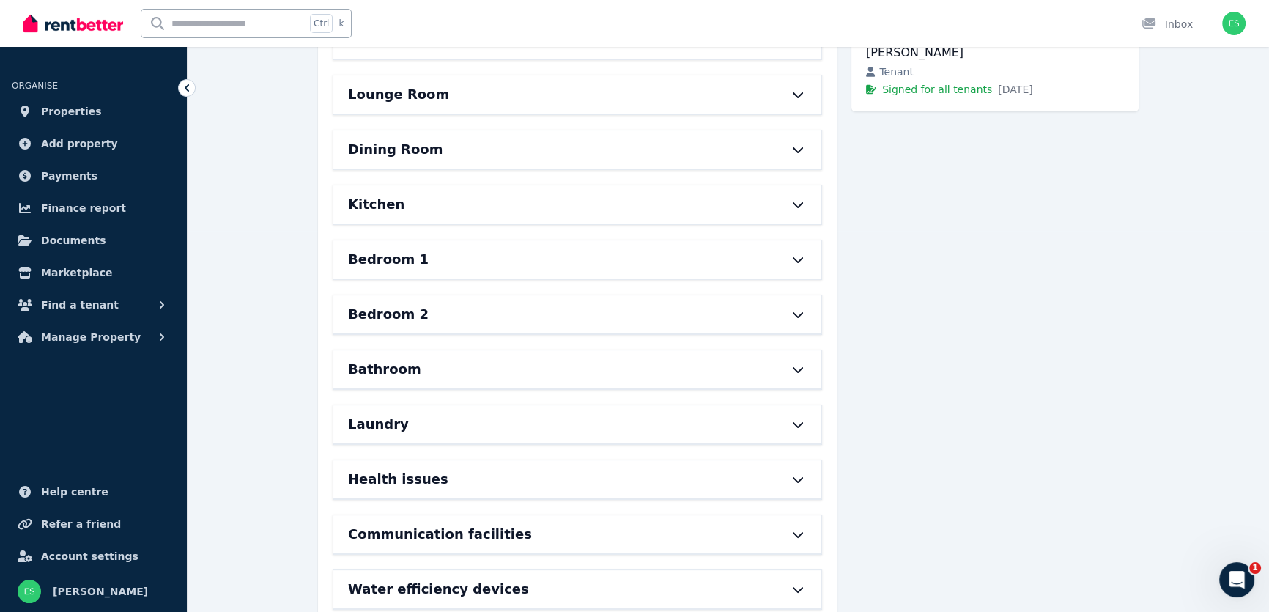
click at [803, 312] on icon at bounding box center [798, 315] width 10 height 6
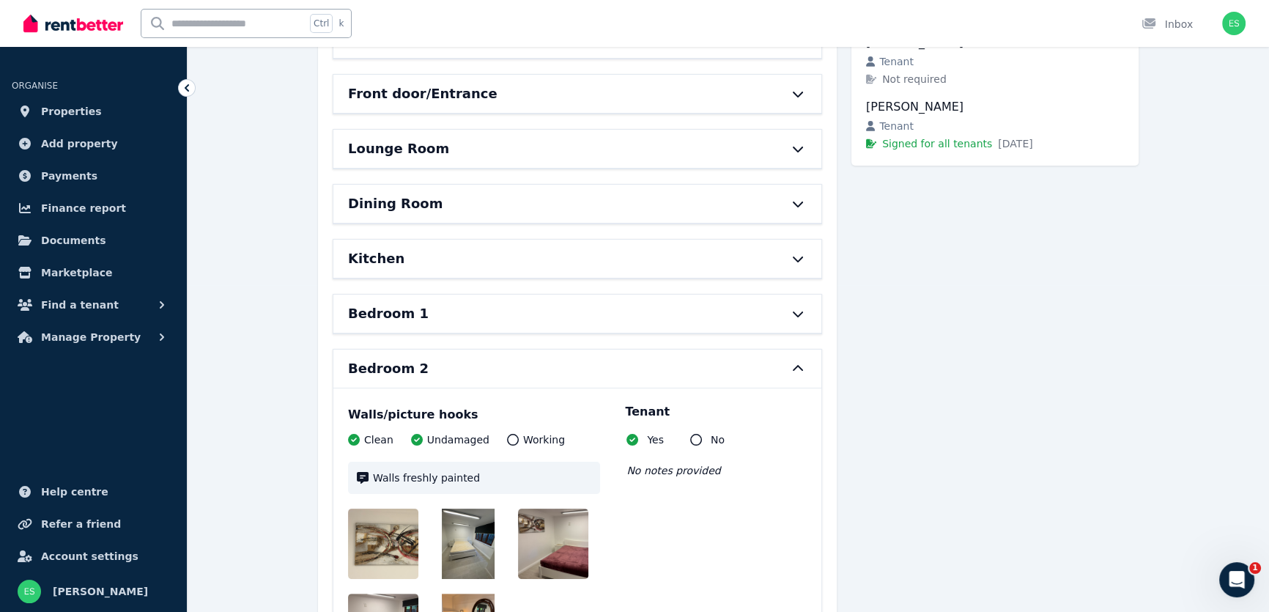
scroll to position [314, 0]
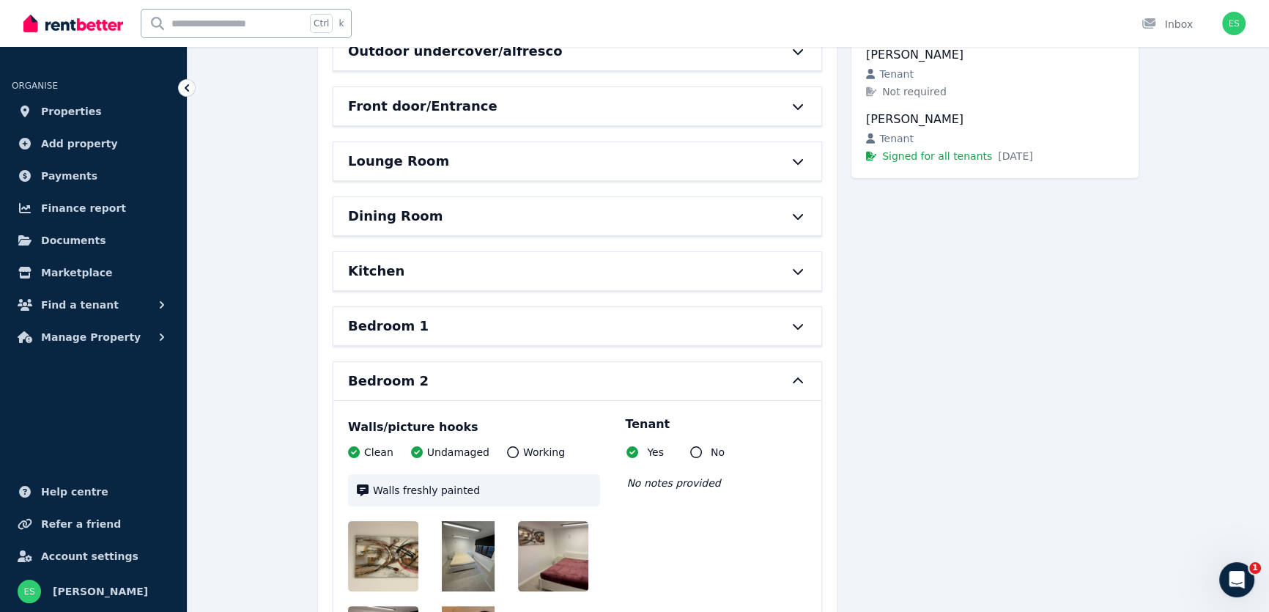
click at [794, 375] on icon at bounding box center [798, 381] width 18 height 12
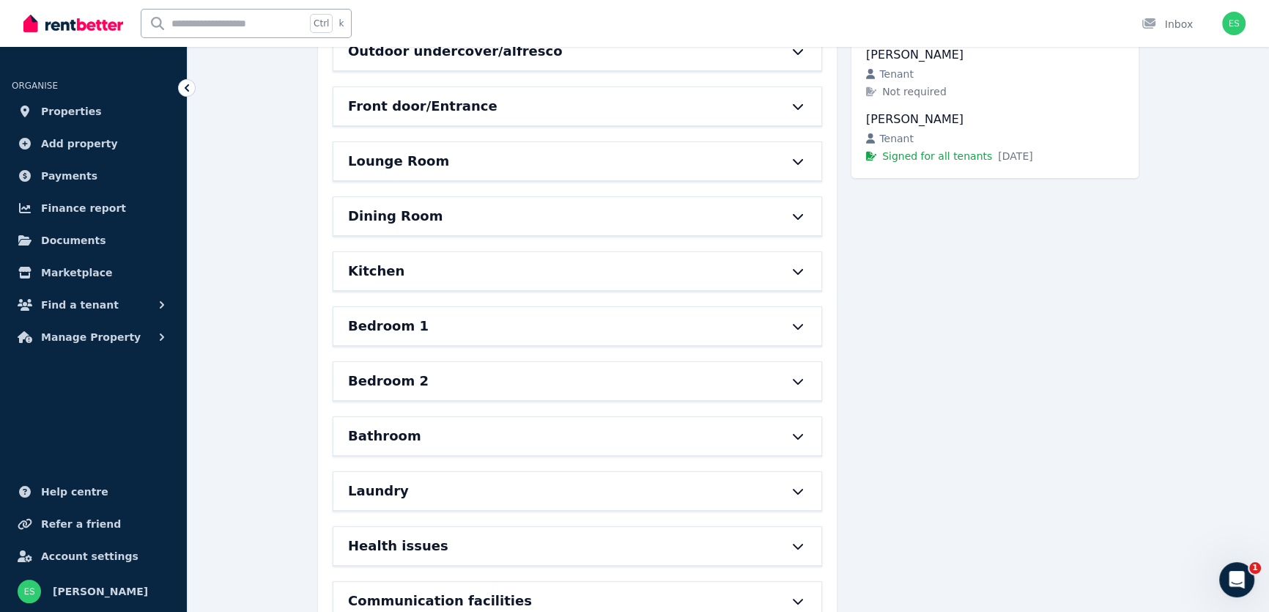
click at [795, 328] on icon at bounding box center [798, 326] width 18 height 12
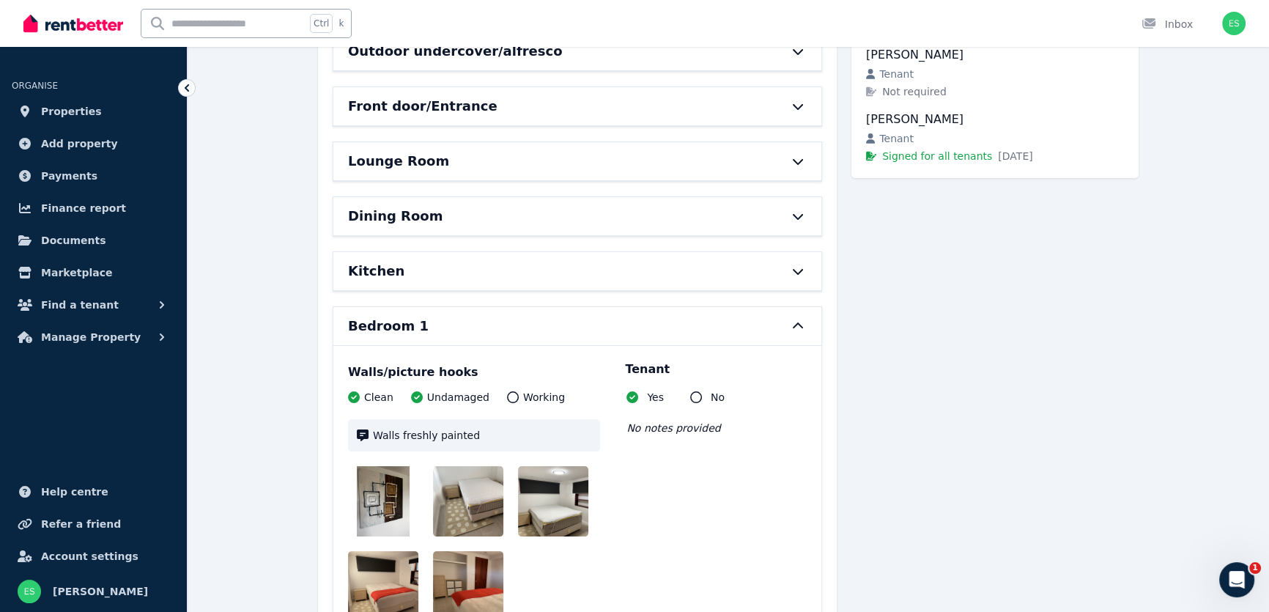
click at [796, 322] on icon at bounding box center [798, 326] width 18 height 12
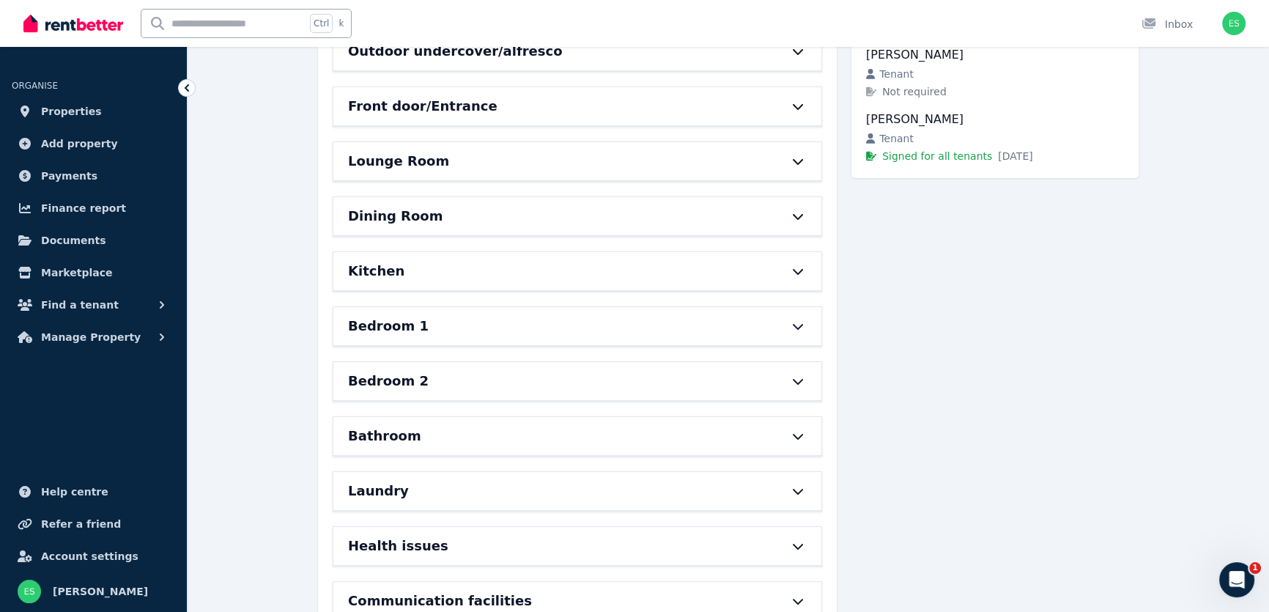
click at [797, 270] on icon at bounding box center [798, 271] width 18 height 12
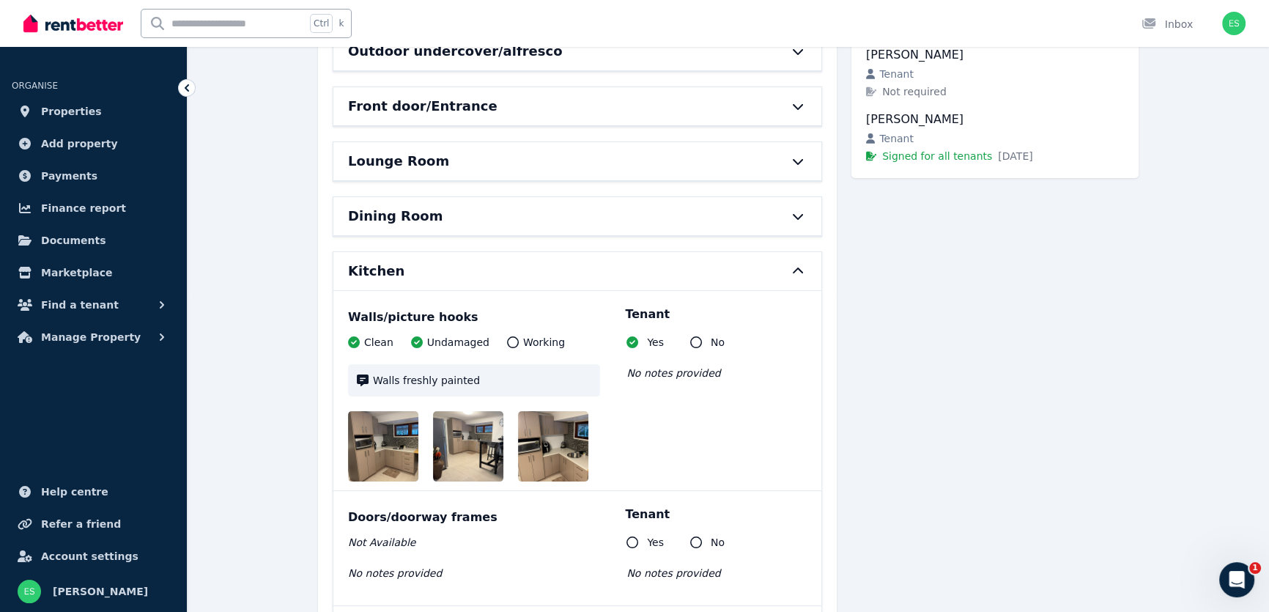
click at [803, 268] on icon at bounding box center [798, 271] width 18 height 12
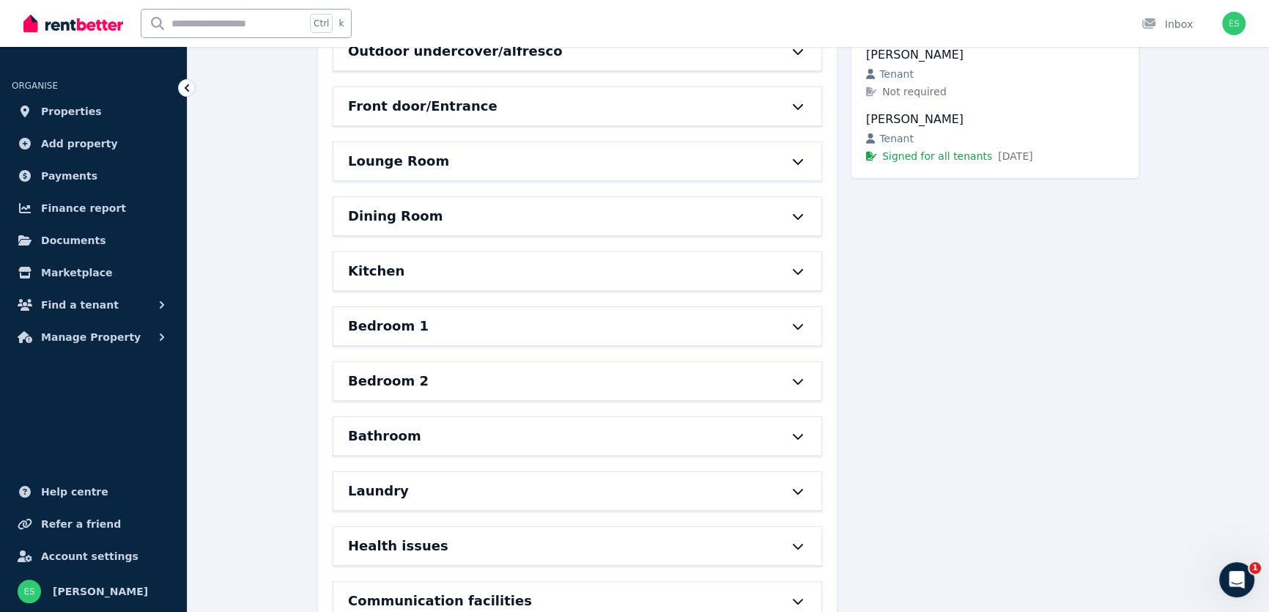
click at [799, 215] on icon at bounding box center [798, 216] width 18 height 12
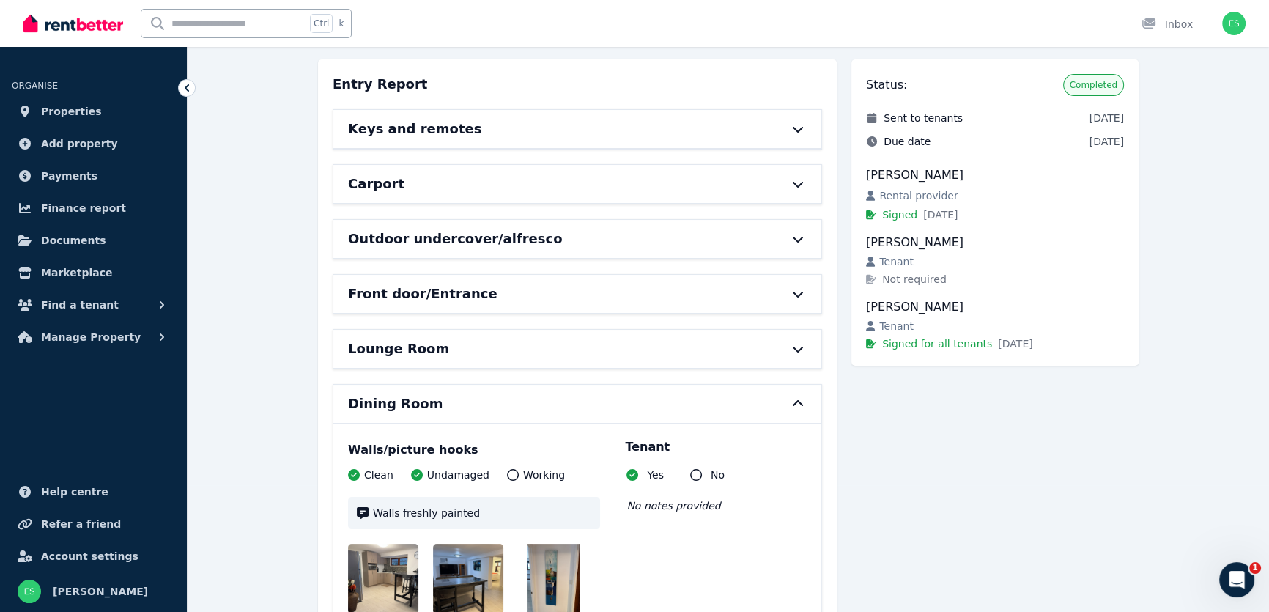
scroll to position [114, 0]
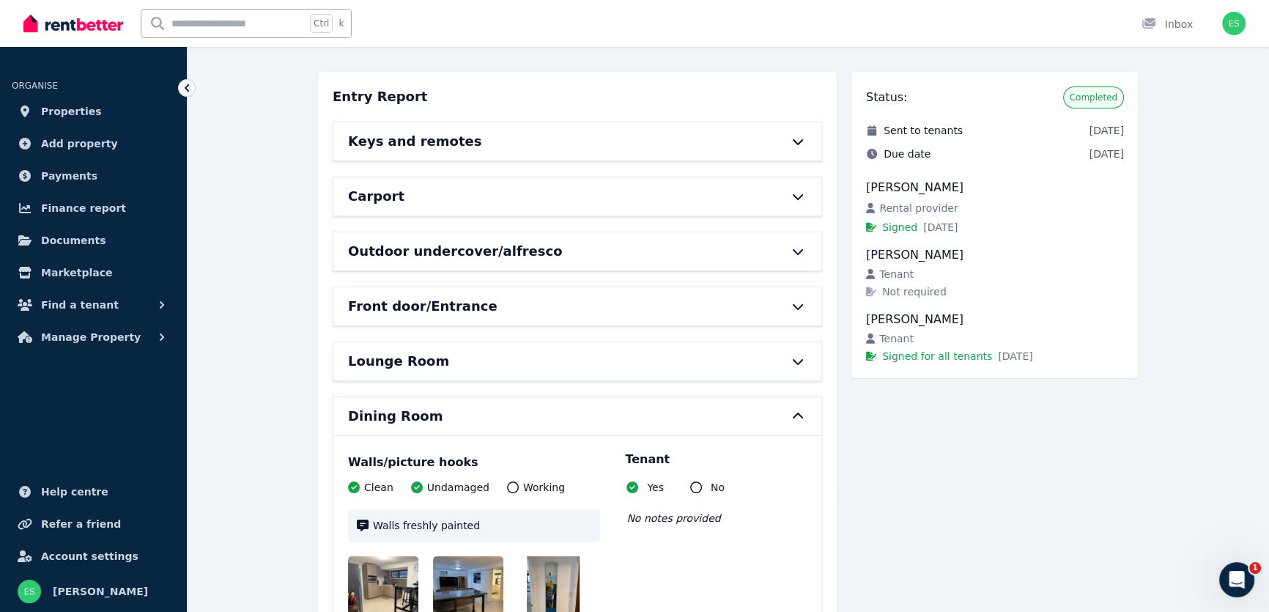
click at [793, 418] on icon at bounding box center [798, 416] width 18 height 12
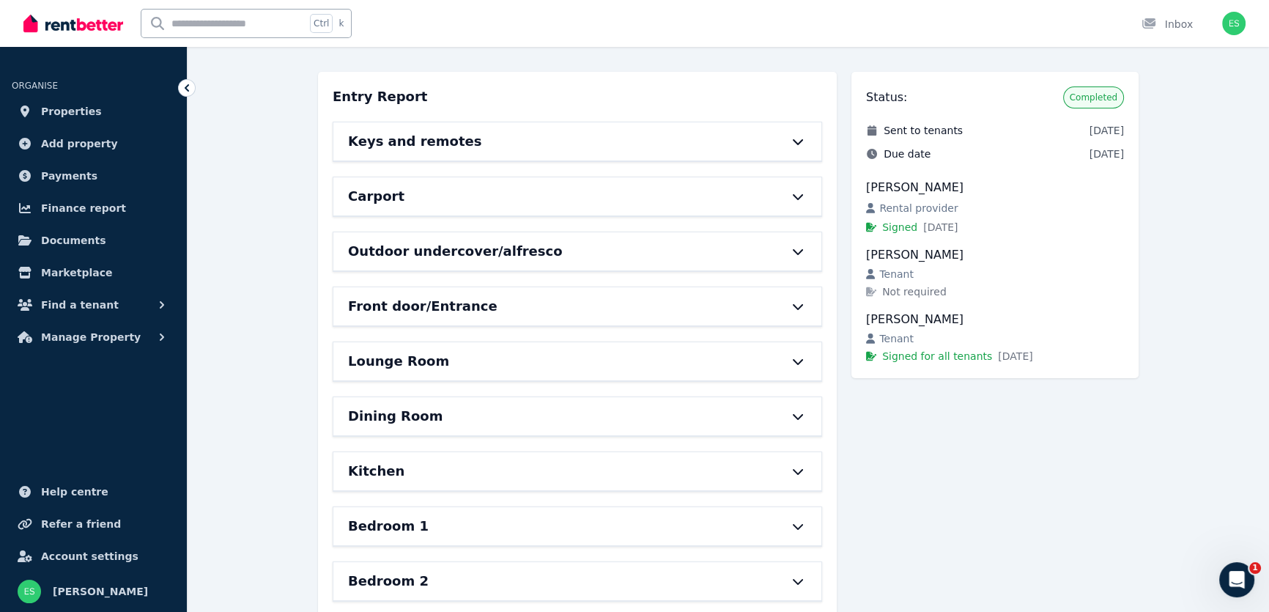
click at [803, 359] on icon at bounding box center [798, 362] width 10 height 6
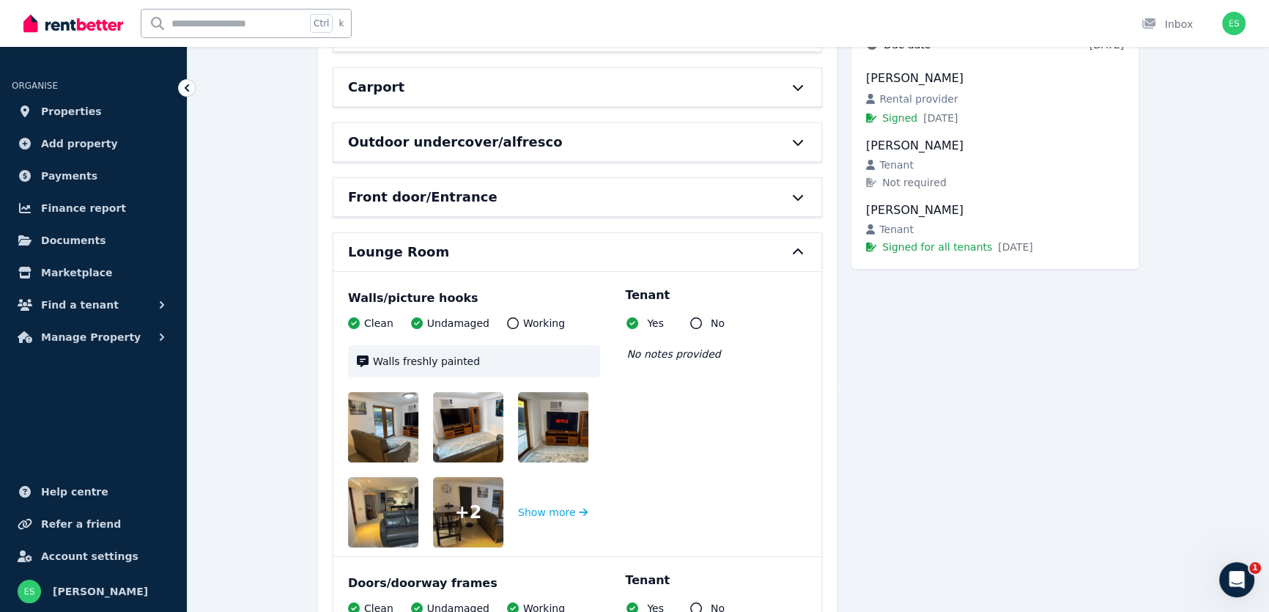
scroll to position [181, 0]
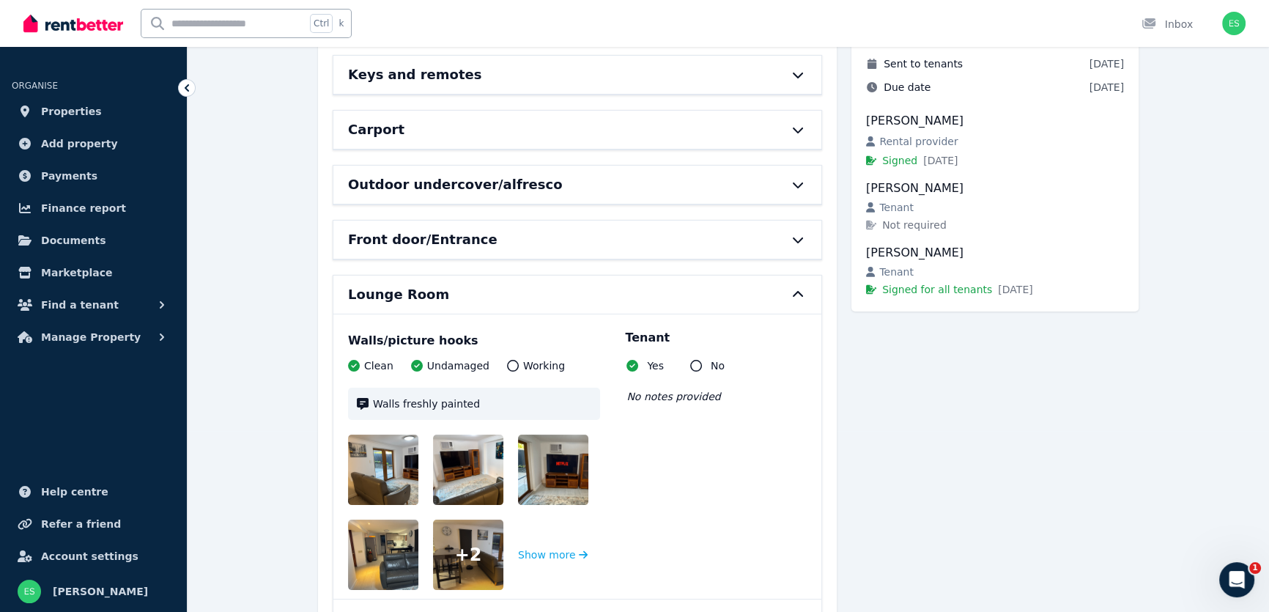
click at [797, 298] on icon at bounding box center [798, 295] width 18 height 12
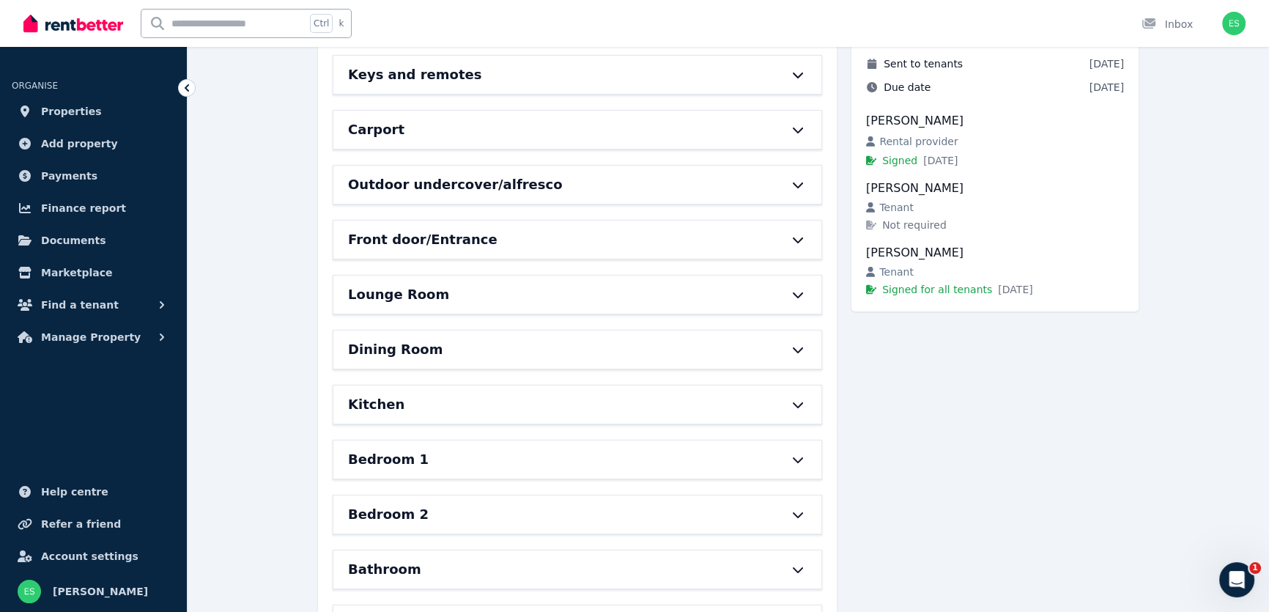
click at [799, 241] on icon at bounding box center [798, 240] width 10 height 6
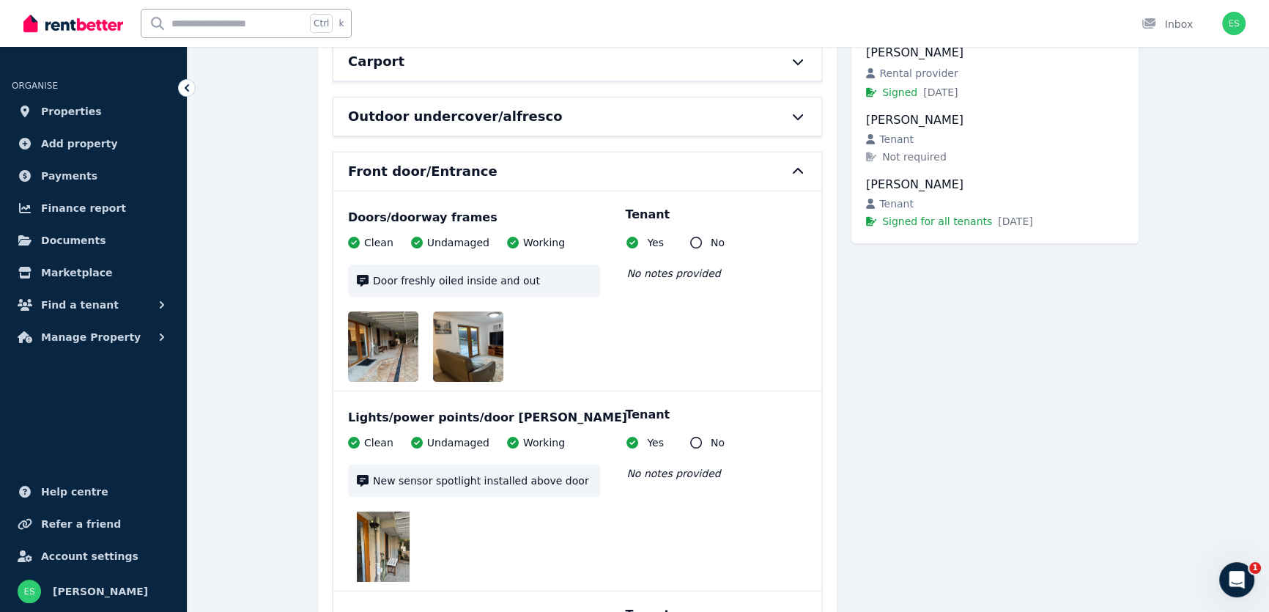
scroll to position [248, 0]
click at [797, 168] on icon at bounding box center [798, 173] width 18 height 12
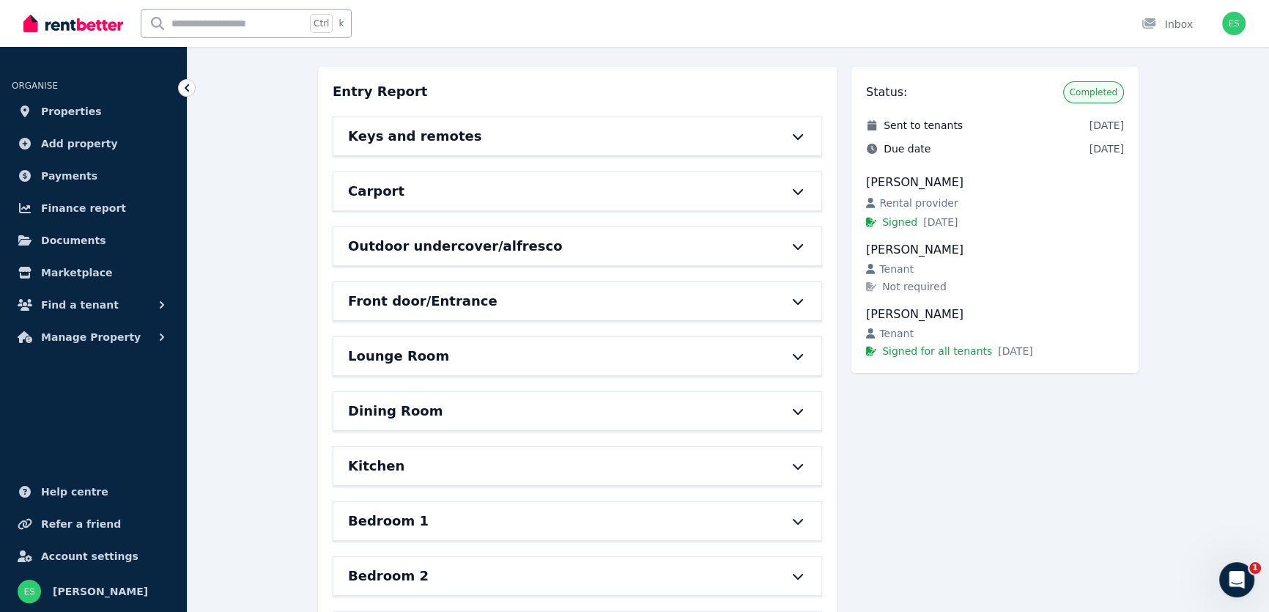
scroll to position [114, 0]
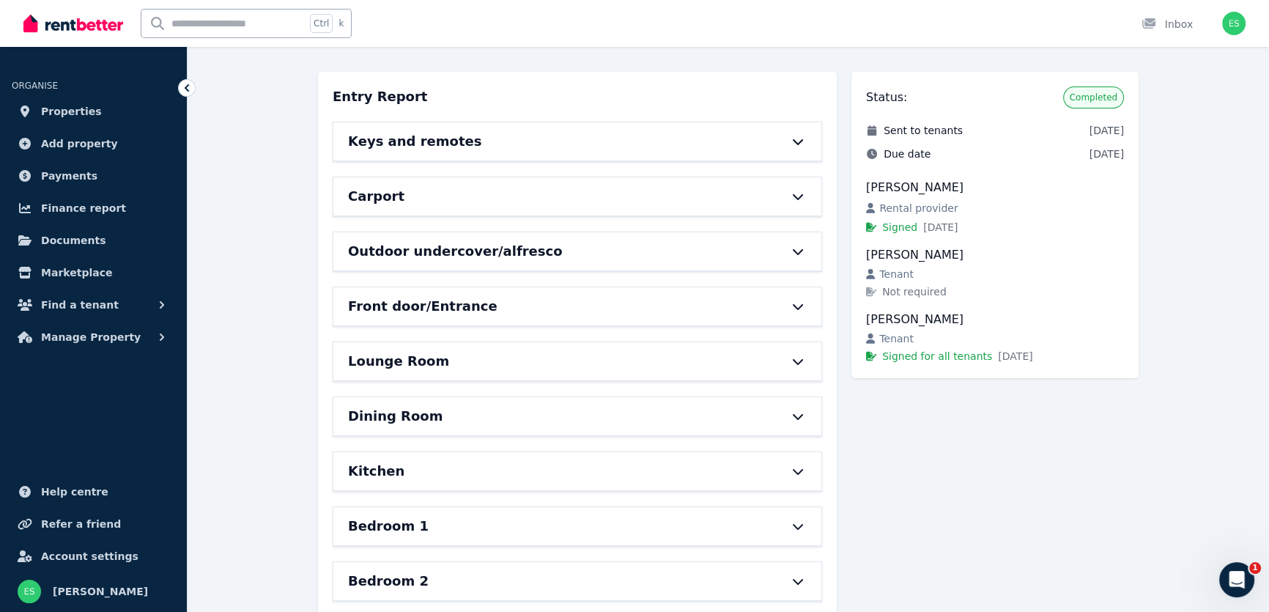
click at [800, 246] on icon at bounding box center [798, 252] width 18 height 12
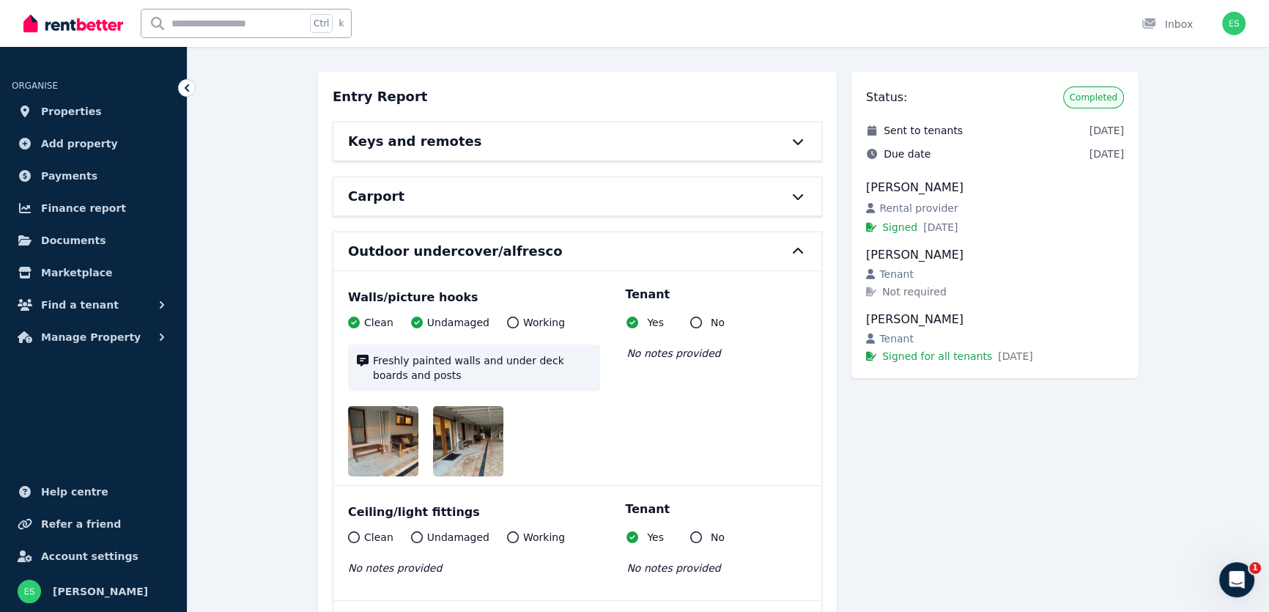
click at [800, 248] on icon at bounding box center [798, 251] width 10 height 6
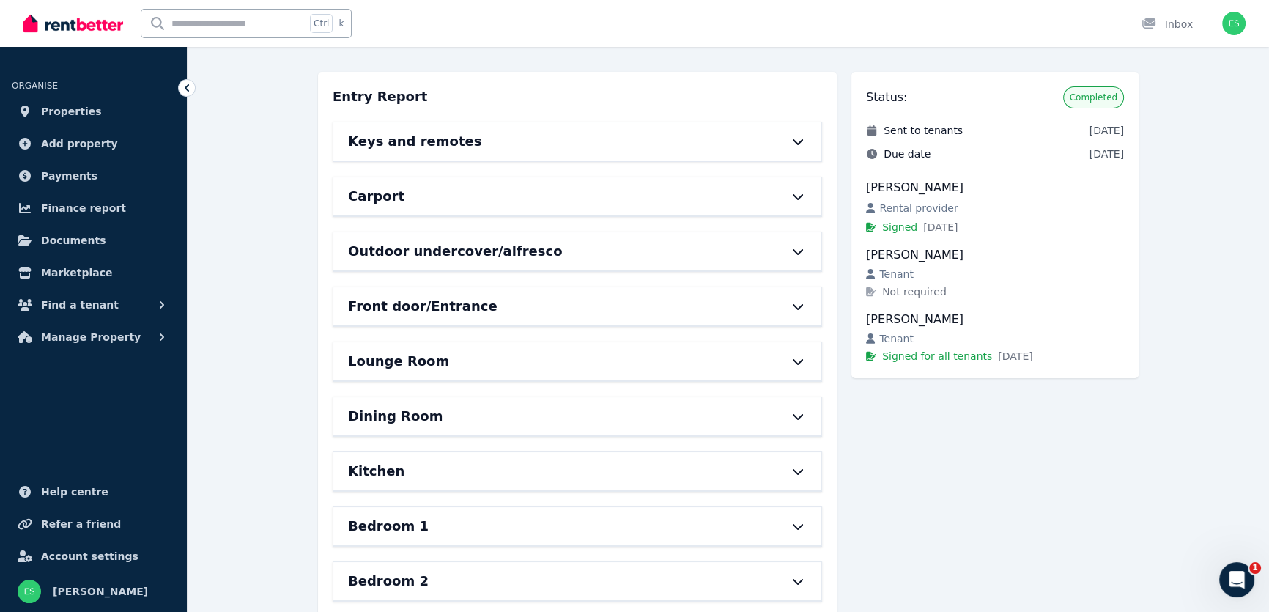
click at [800, 195] on icon at bounding box center [798, 197] width 18 height 12
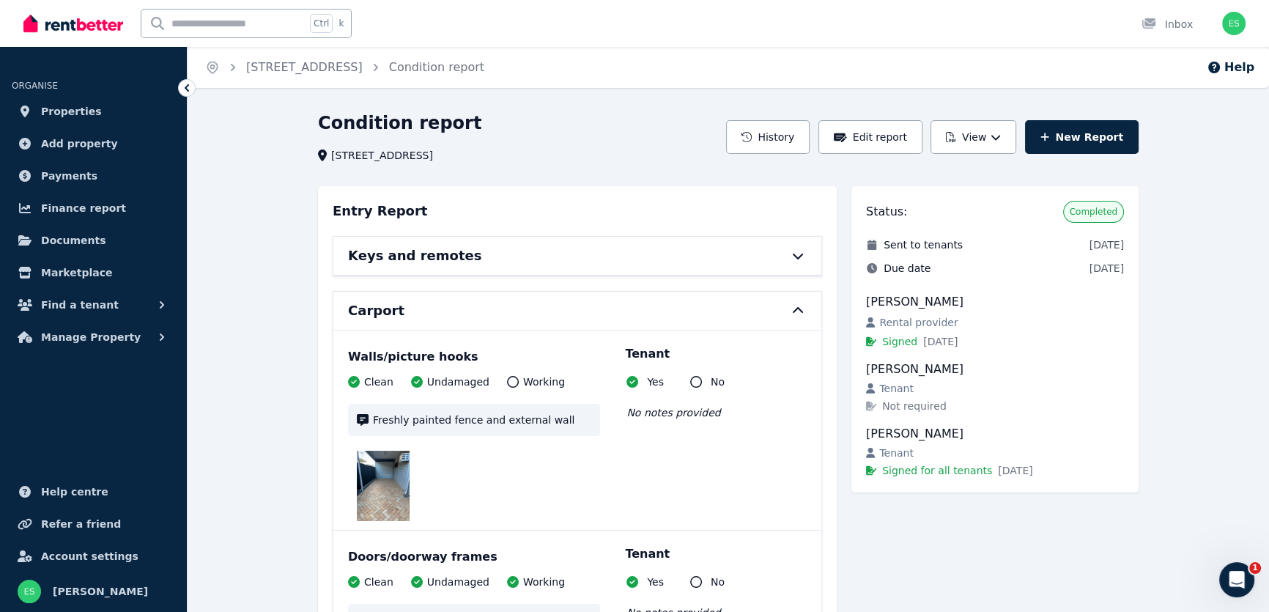
scroll to position [0, 0]
click at [799, 309] on icon at bounding box center [798, 311] width 18 height 12
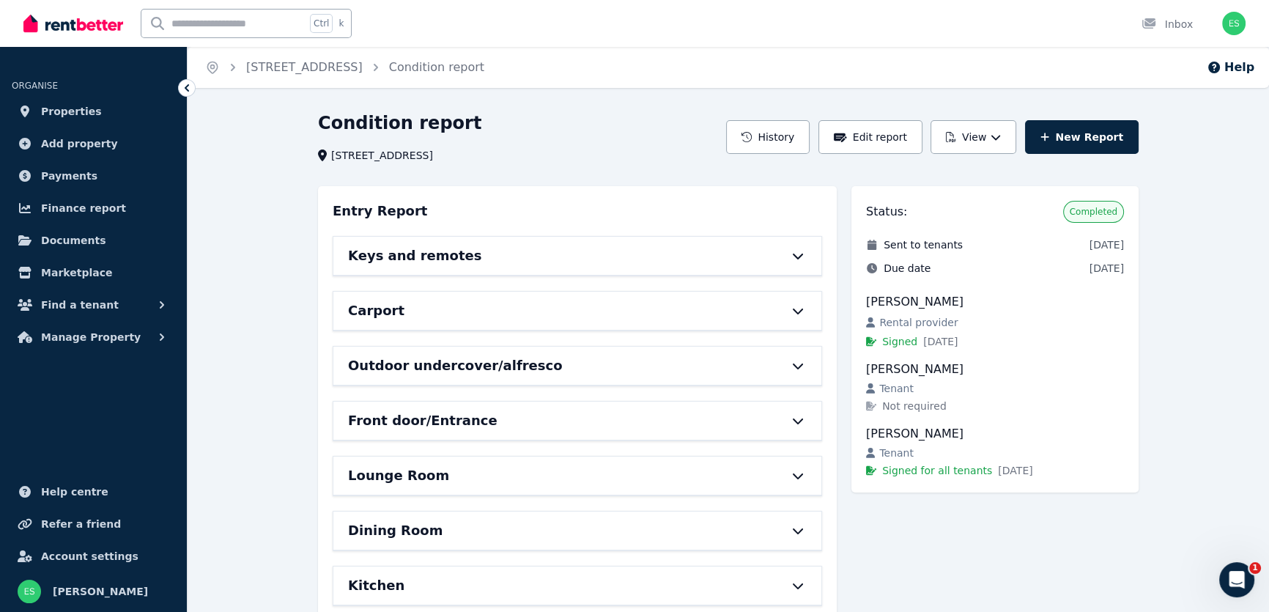
click at [798, 261] on icon at bounding box center [798, 256] width 18 height 12
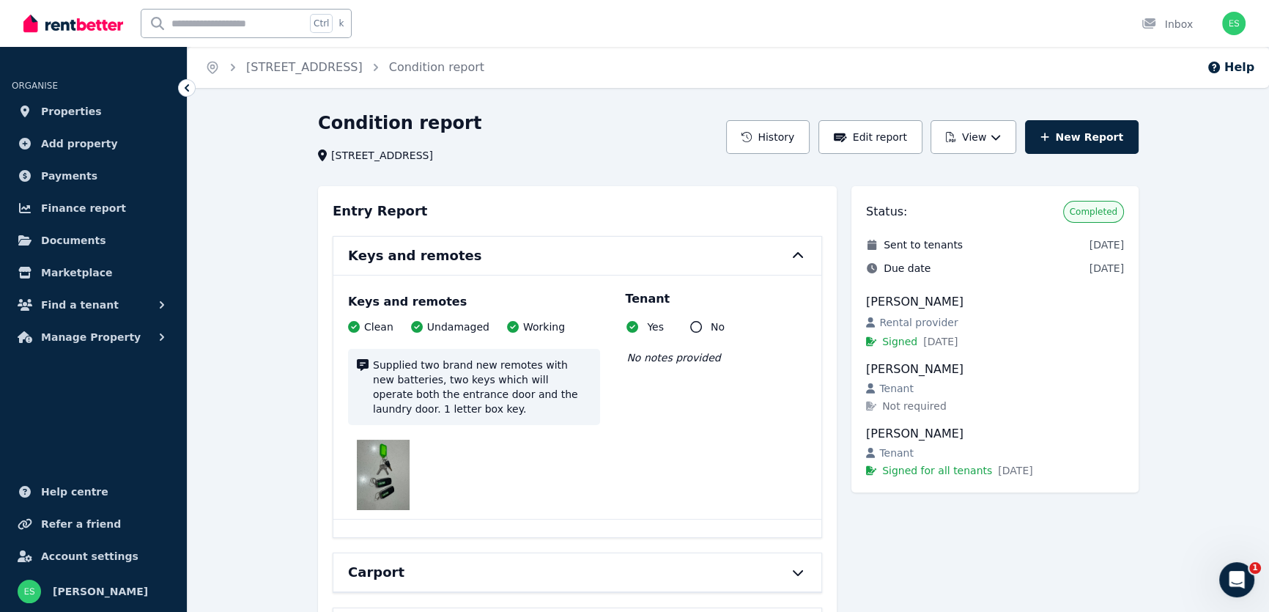
click at [797, 250] on icon at bounding box center [798, 256] width 18 height 12
